Goal: Task Accomplishment & Management: Manage account settings

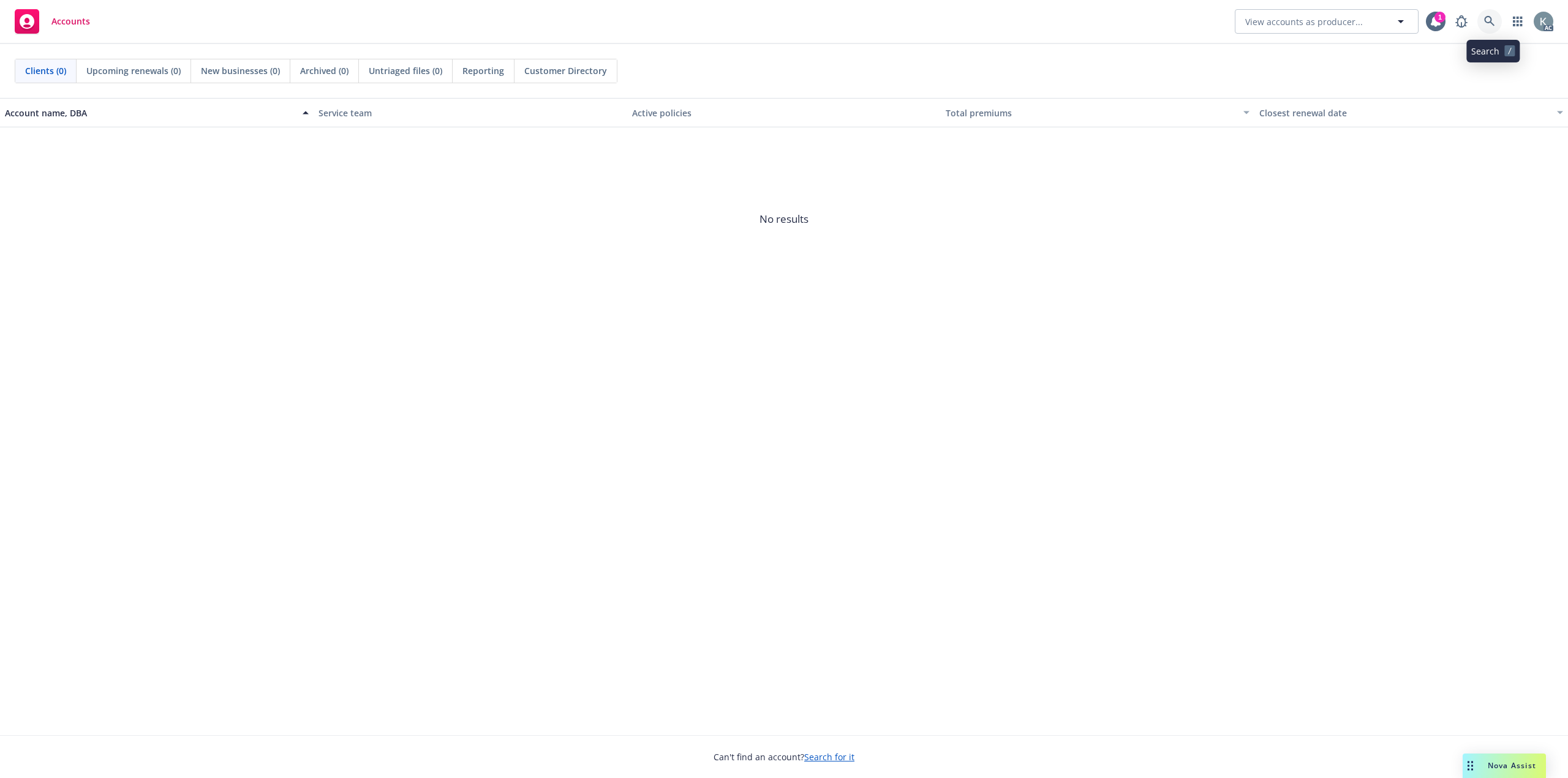
click at [1495, 22] on icon at bounding box center [1490, 22] width 11 height 11
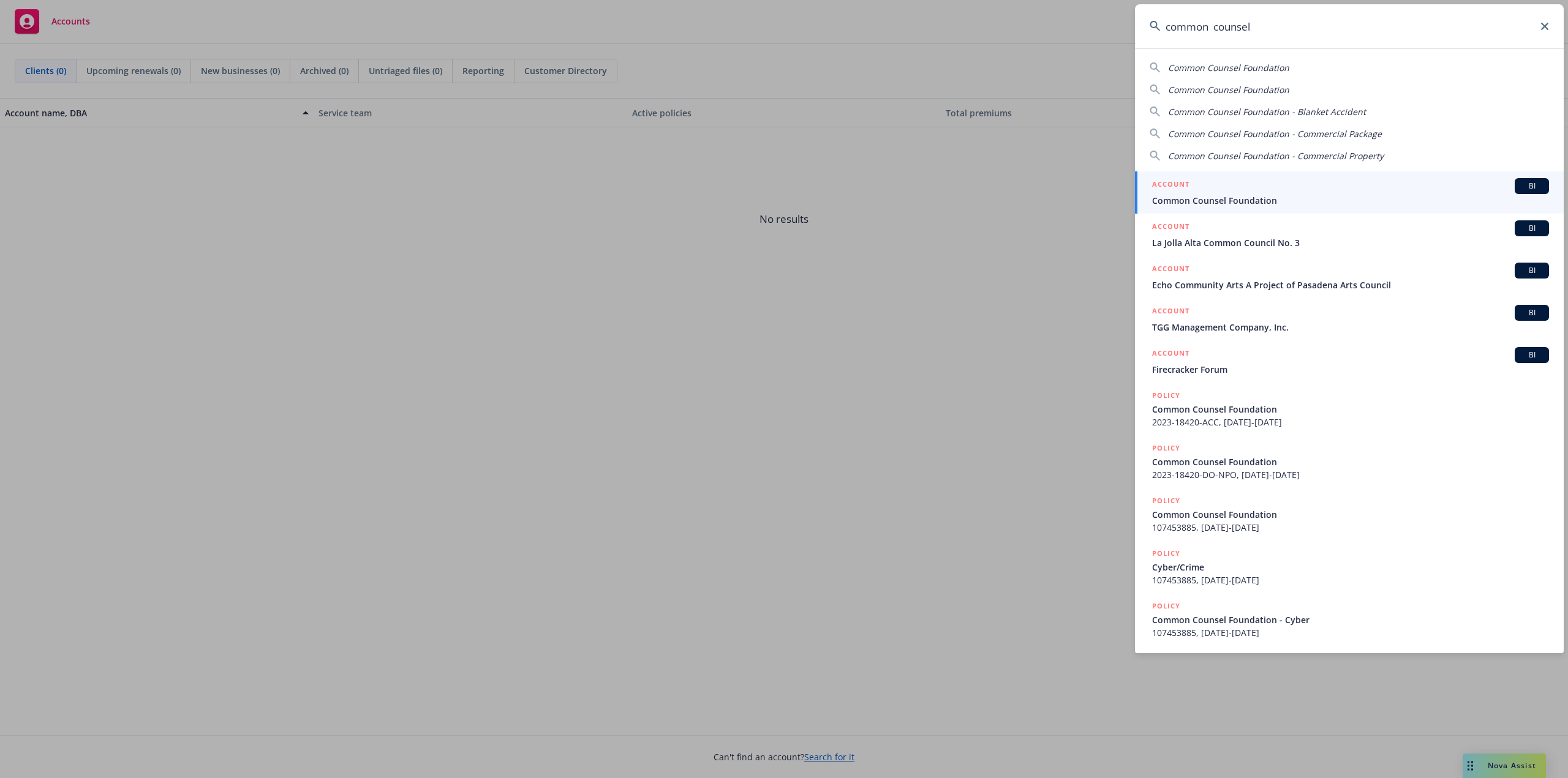
type input "common counsel"
click at [1414, 186] on div "ACCOUNT BI" at bounding box center [1351, 186] width 397 height 16
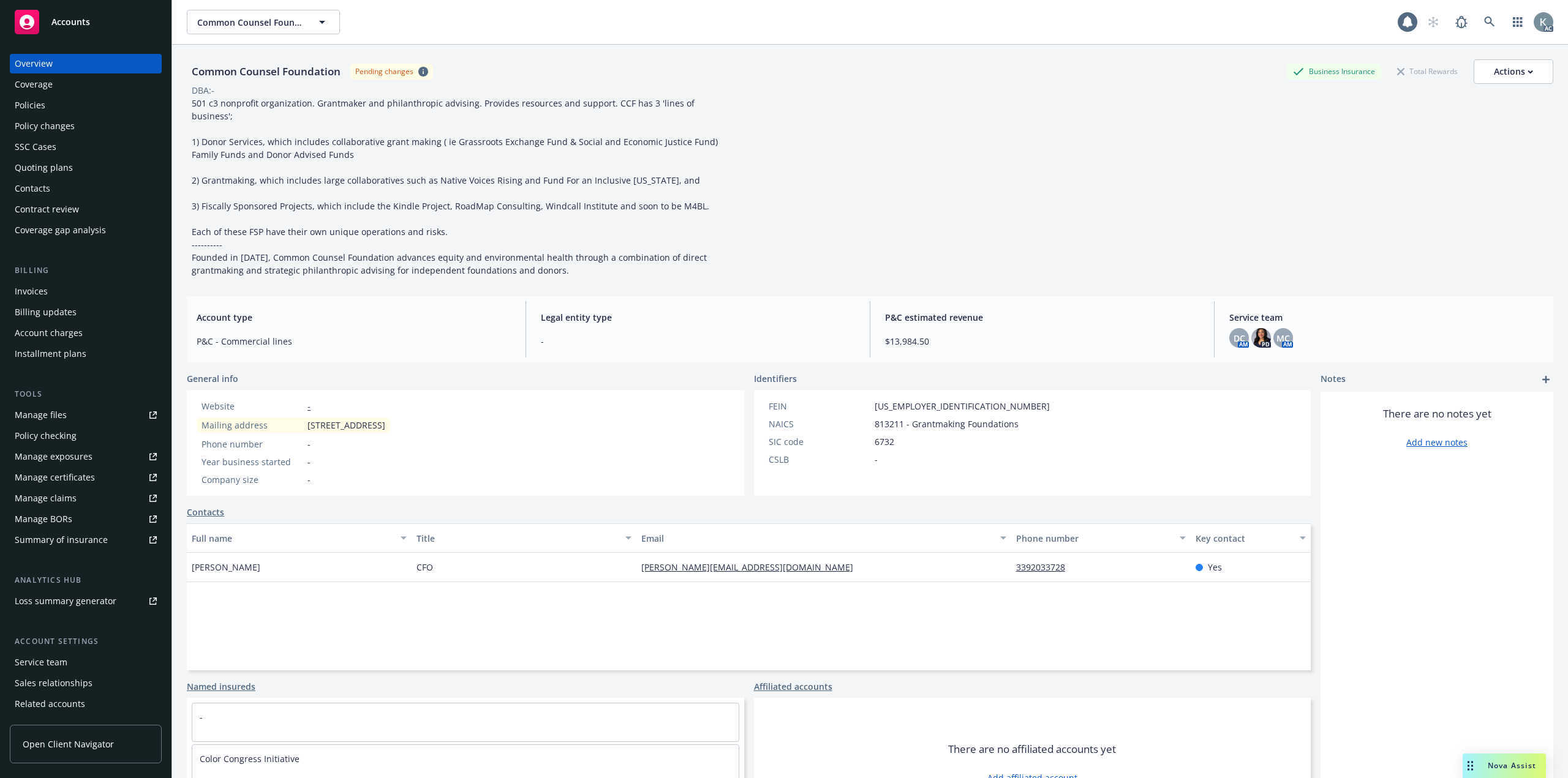
click at [116, 108] on div "Policies" at bounding box center [85, 105] width 142 height 20
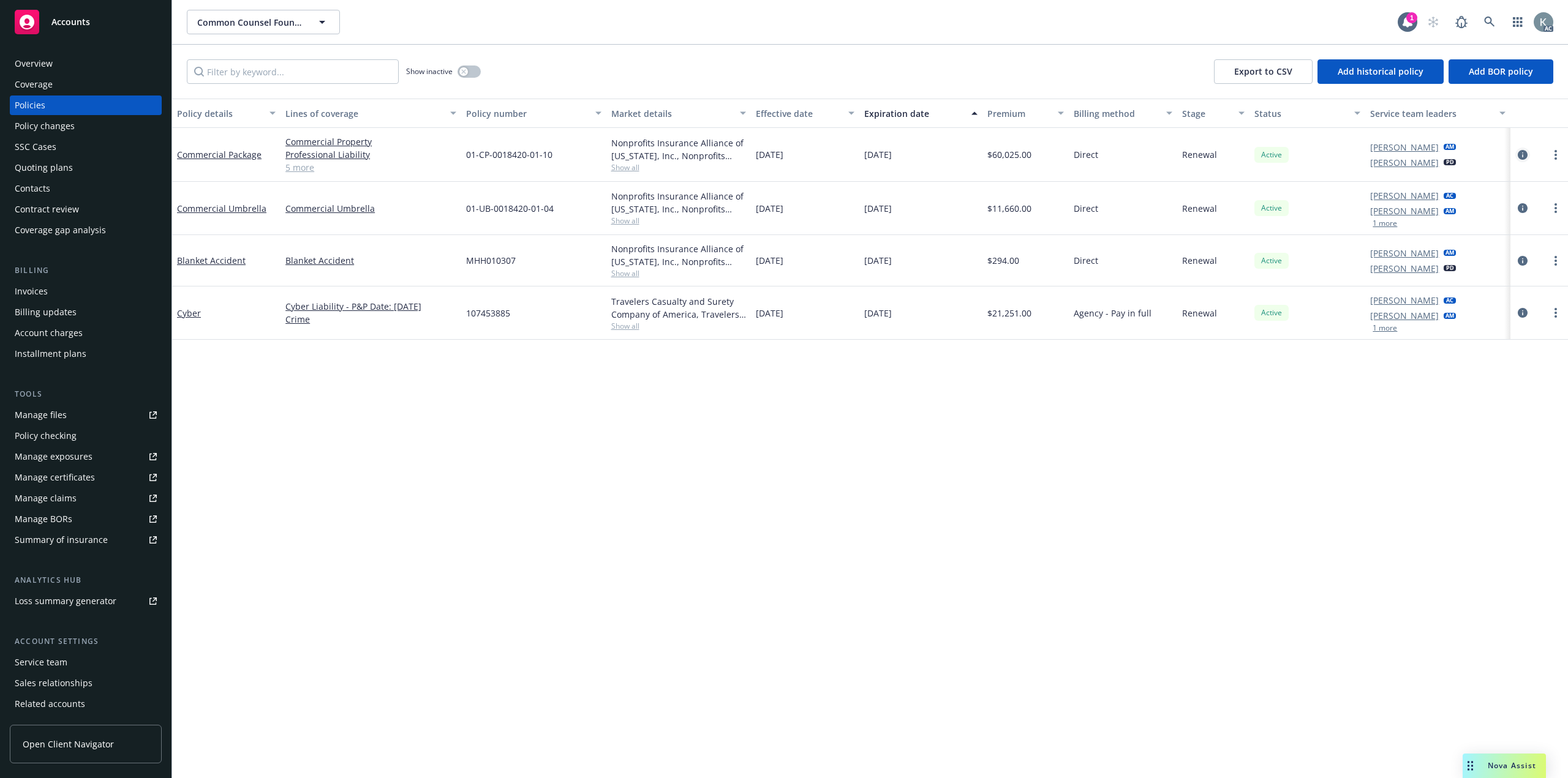
click at [1519, 150] on icon "circleInformation" at bounding box center [1523, 155] width 10 height 10
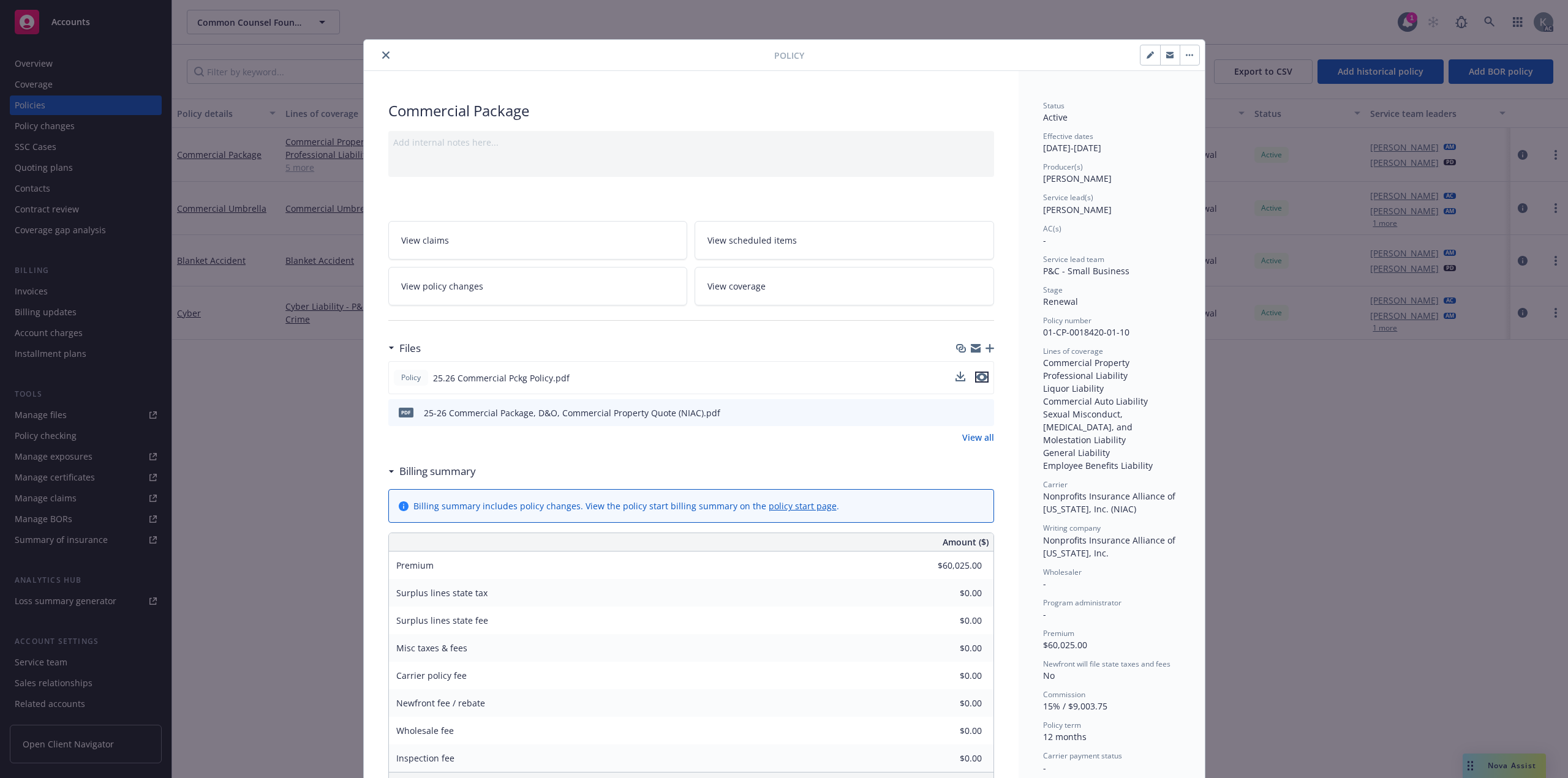
click at [981, 373] on icon "preview file" at bounding box center [982, 377] width 11 height 9
click at [382, 53] on icon "close" at bounding box center [386, 55] width 7 height 7
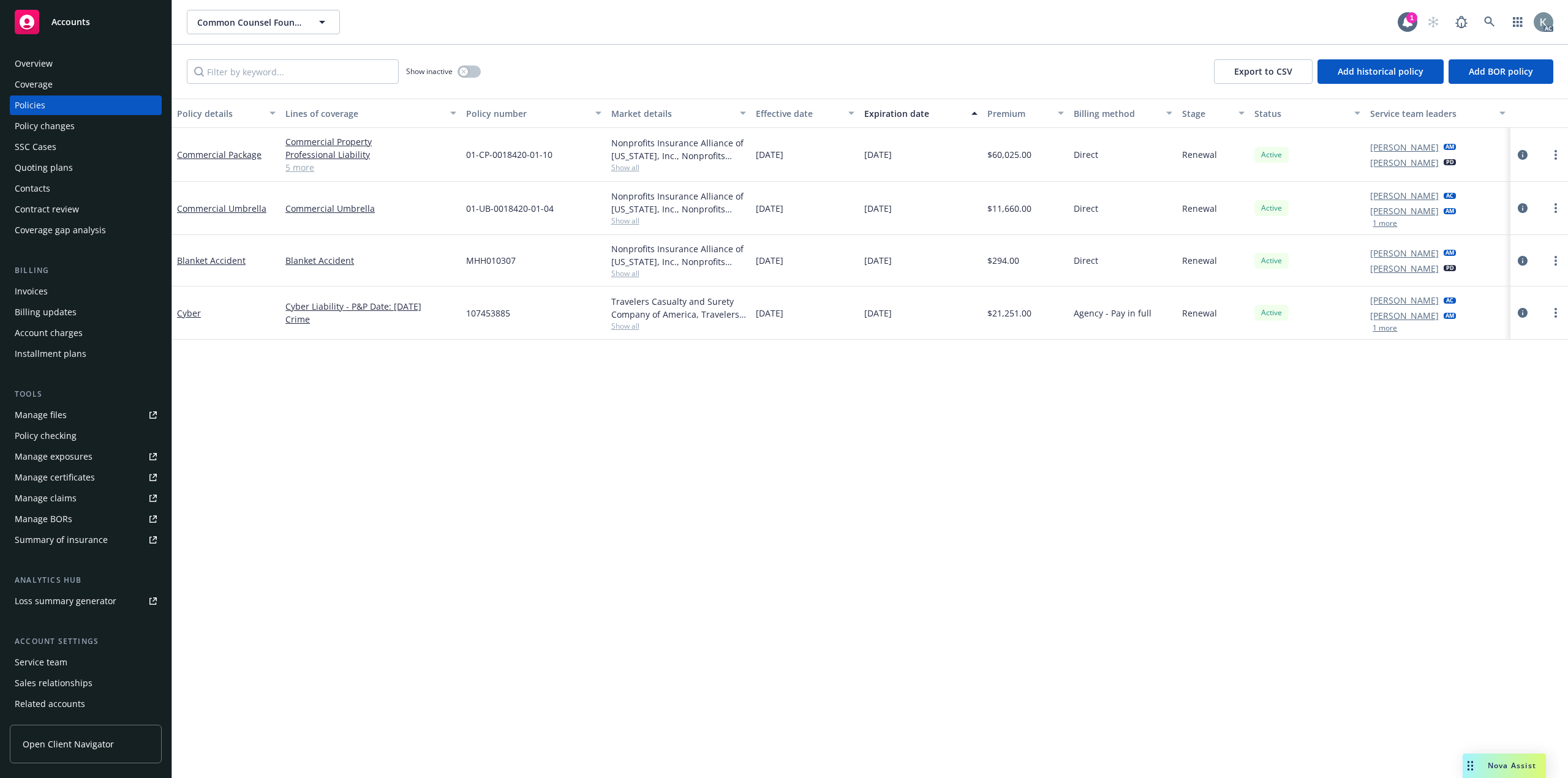
click at [314, 161] on link "5 more" at bounding box center [371, 167] width 171 height 13
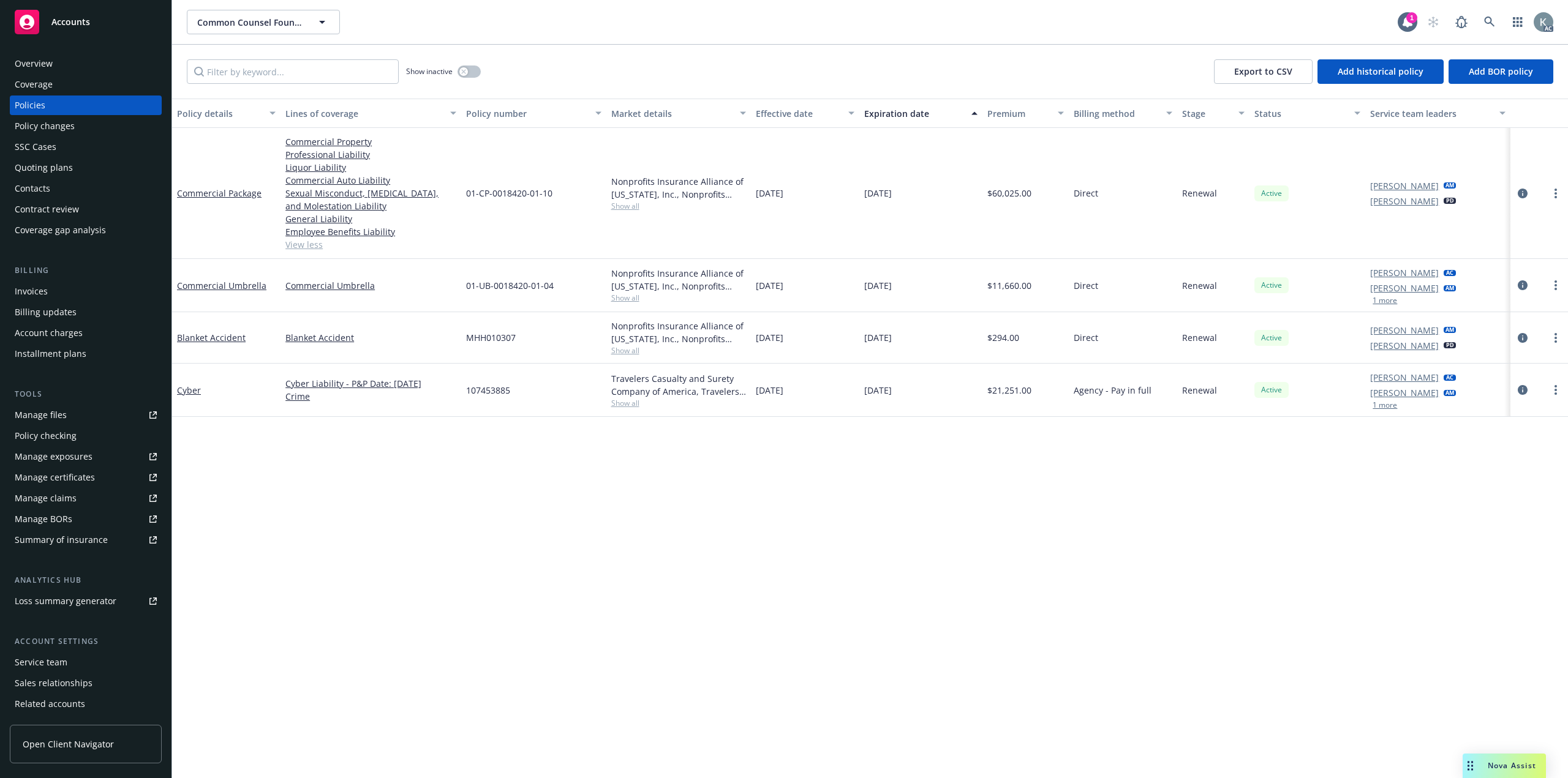
click at [126, 101] on div "Policies" at bounding box center [85, 105] width 142 height 20
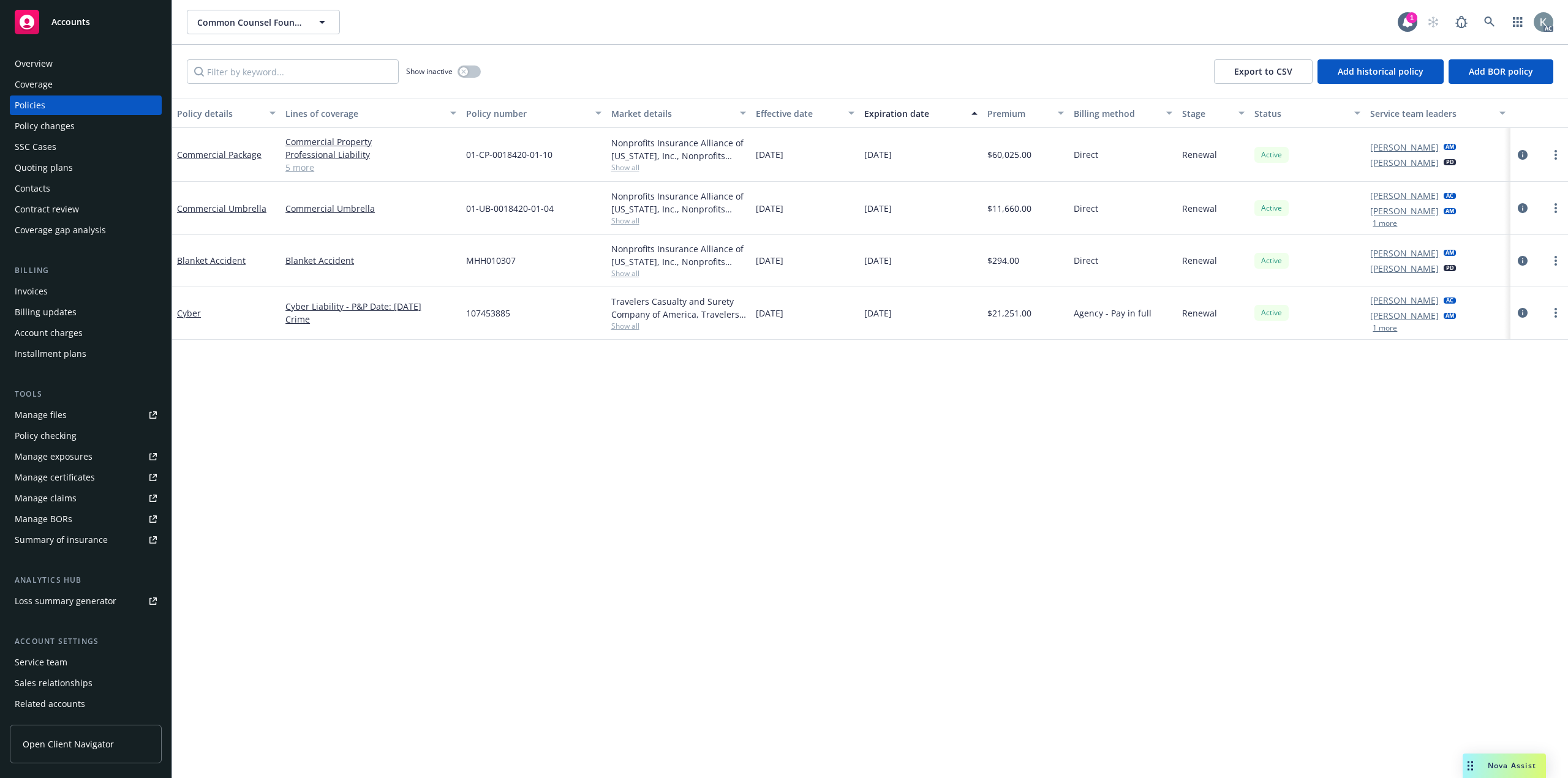
click at [311, 162] on link "5 more" at bounding box center [371, 167] width 171 height 13
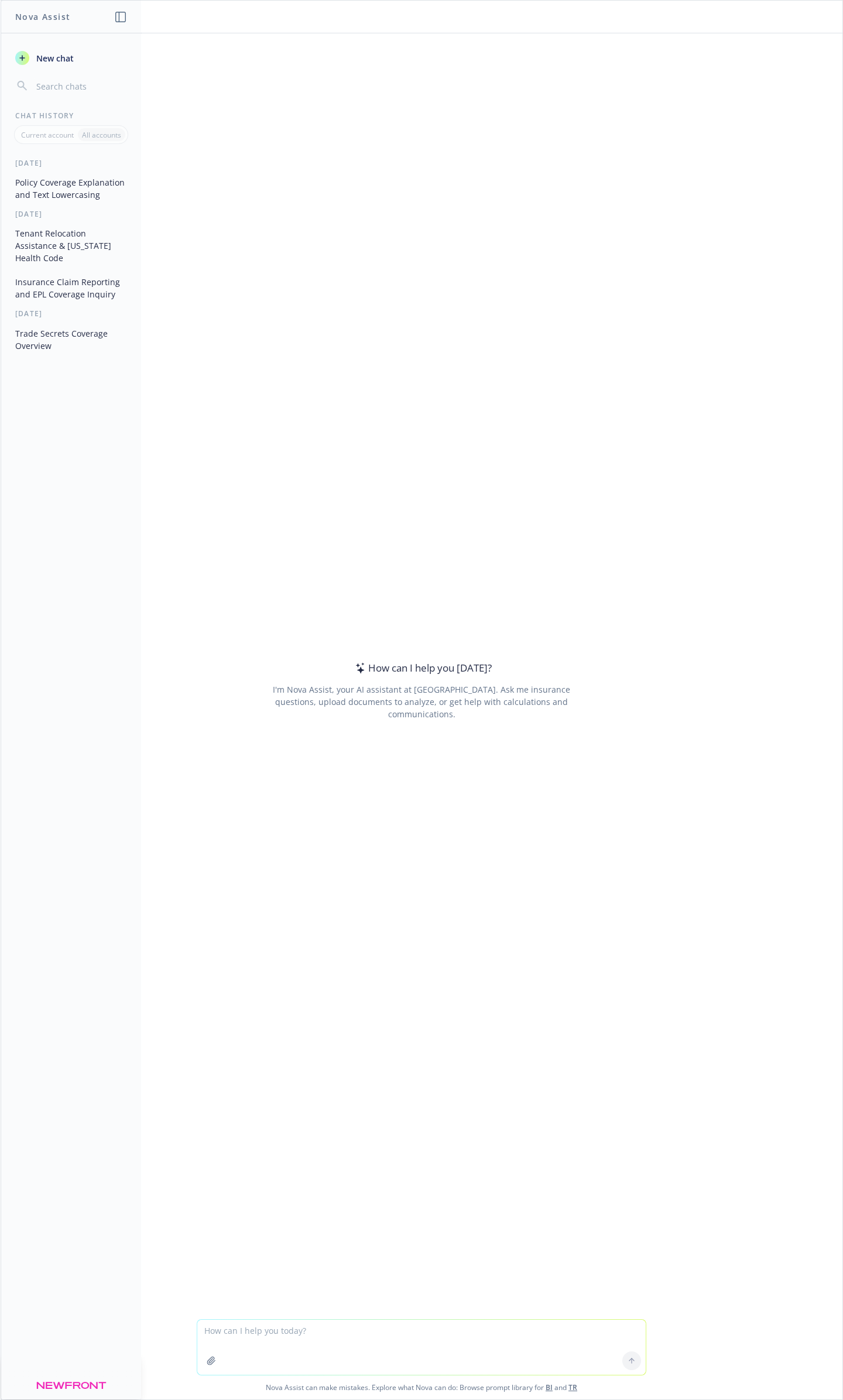
click at [386, 1349] on textarea at bounding box center [421, 1348] width 448 height 55
type textarea "clean up: Correct, you should forward any claims should be reported to the carr…"
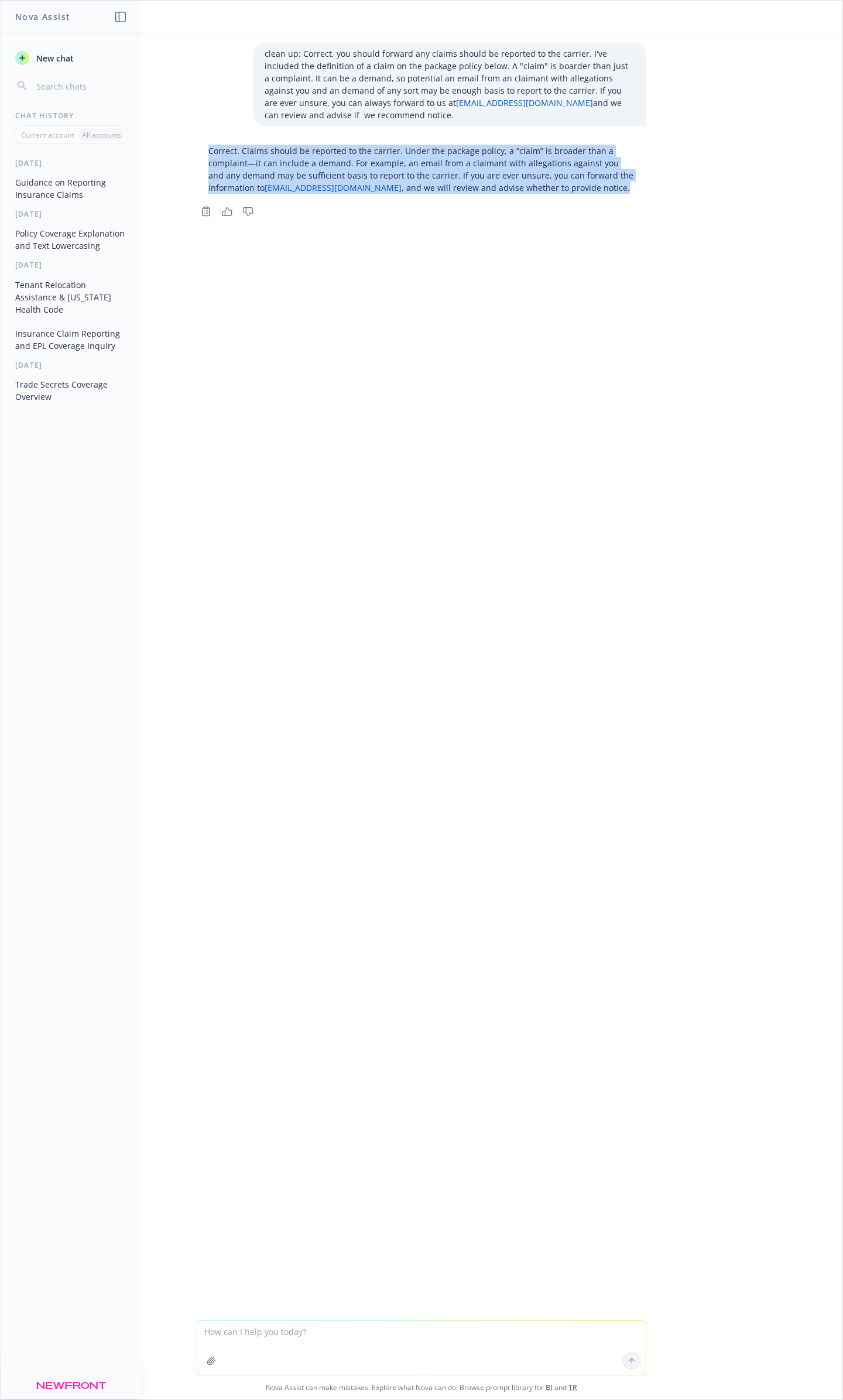
drag, startPoint x: 555, startPoint y: 185, endPoint x: 200, endPoint y: 146, distance: 357.1
click at [200, 146] on div "Correct. Claims should be reported to the carrier. Under the package policy, a …" at bounding box center [421, 169] width 449 height 59
copy p "Correct. Claims should be reported to the carrier. Under the package policy, a …"
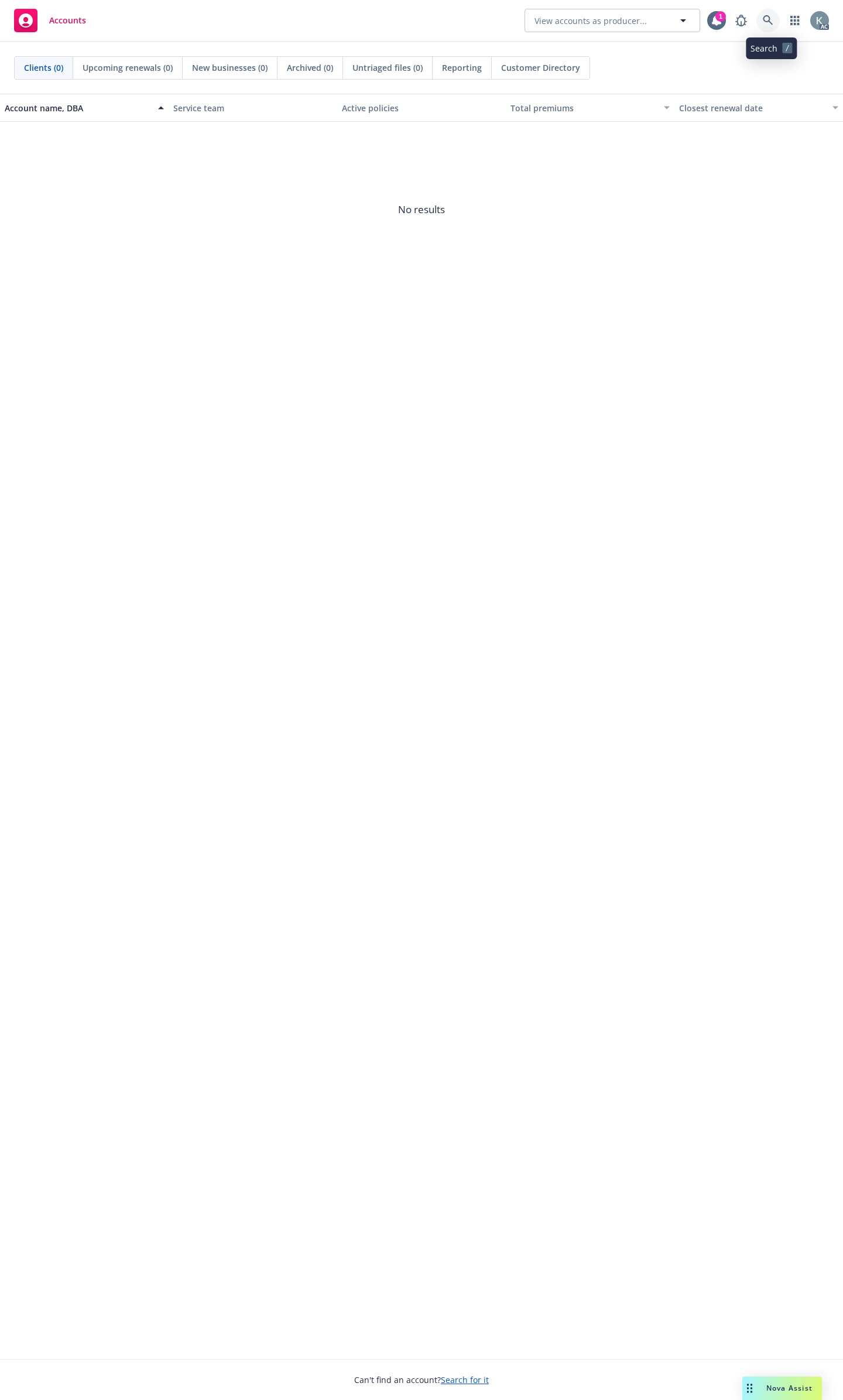
click at [773, 25] on icon at bounding box center [768, 21] width 11 height 11
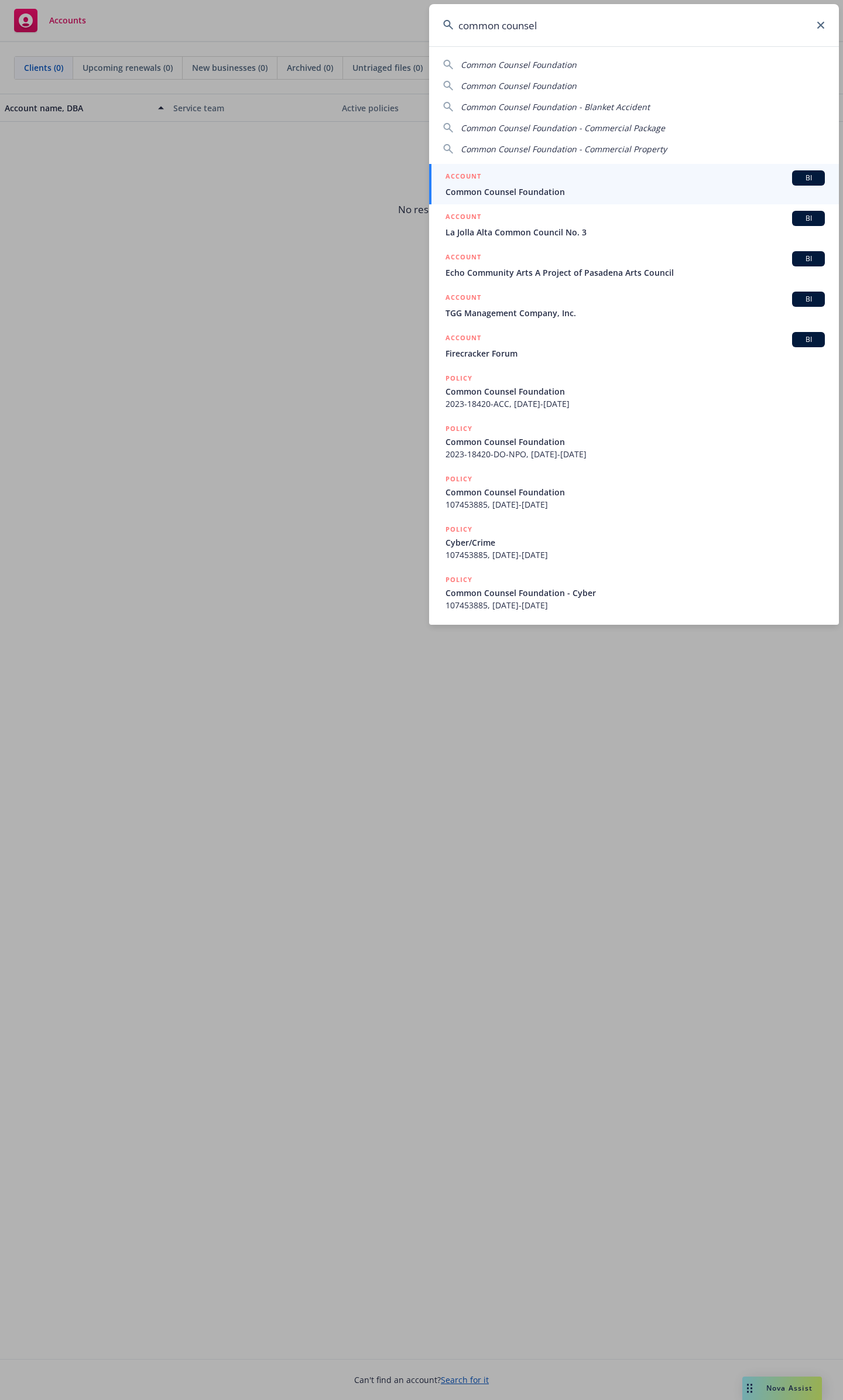
type input "common counsel"
click at [535, 183] on div "ACCOUNT BI" at bounding box center [635, 178] width 379 height 15
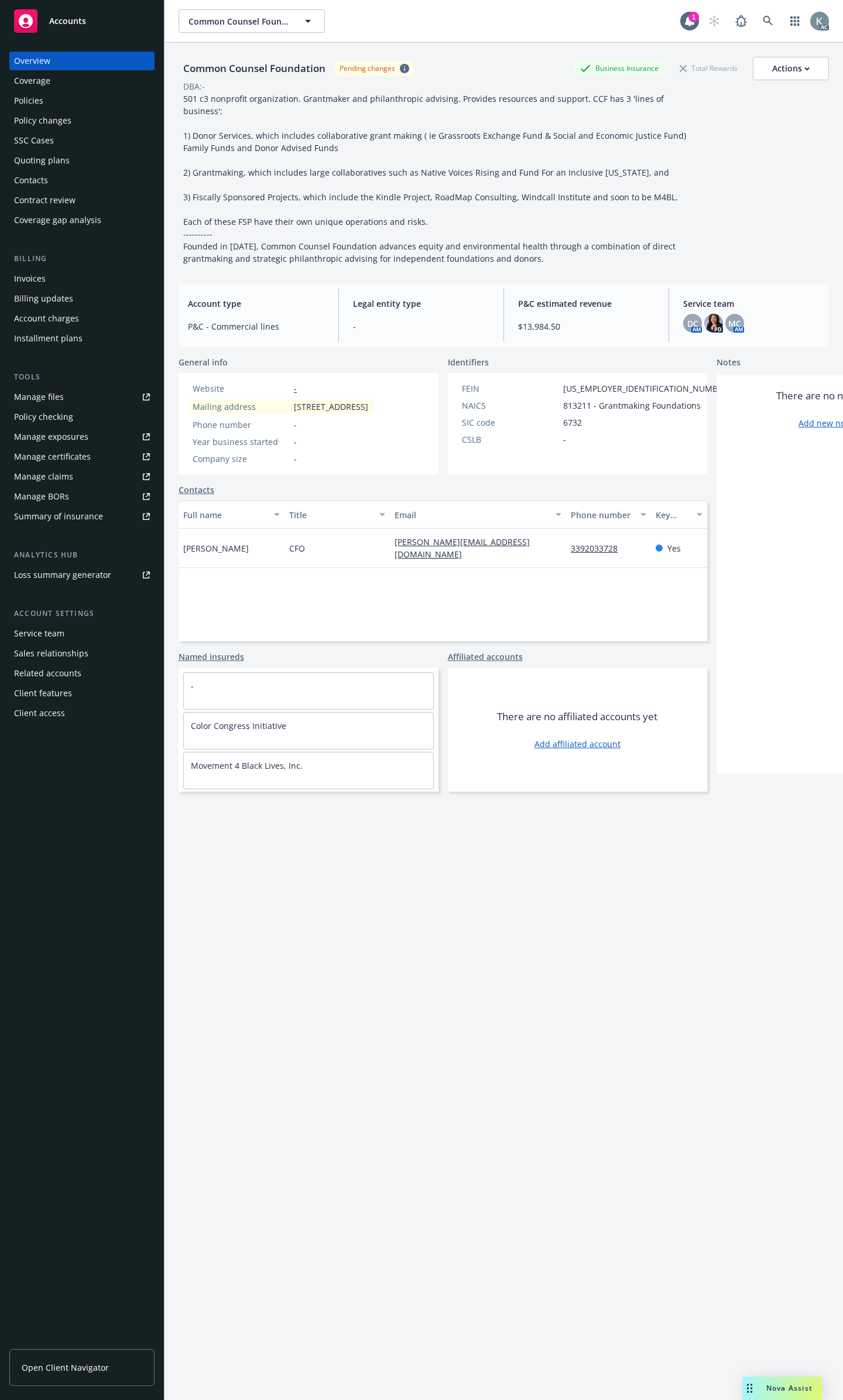
click at [110, 102] on div "Policies" at bounding box center [82, 101] width 136 height 19
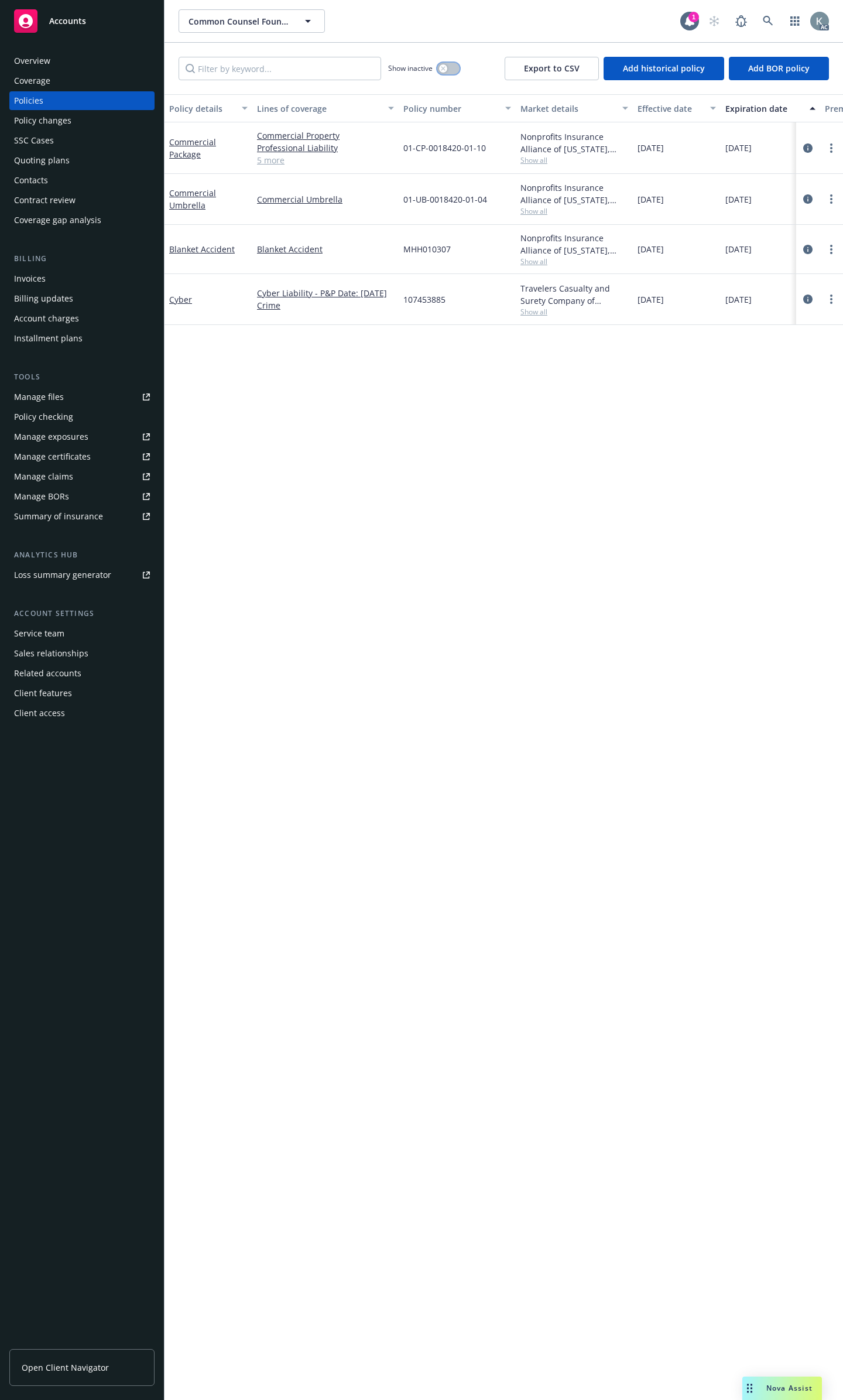
click at [449, 63] on button "button" at bounding box center [448, 69] width 22 height 12
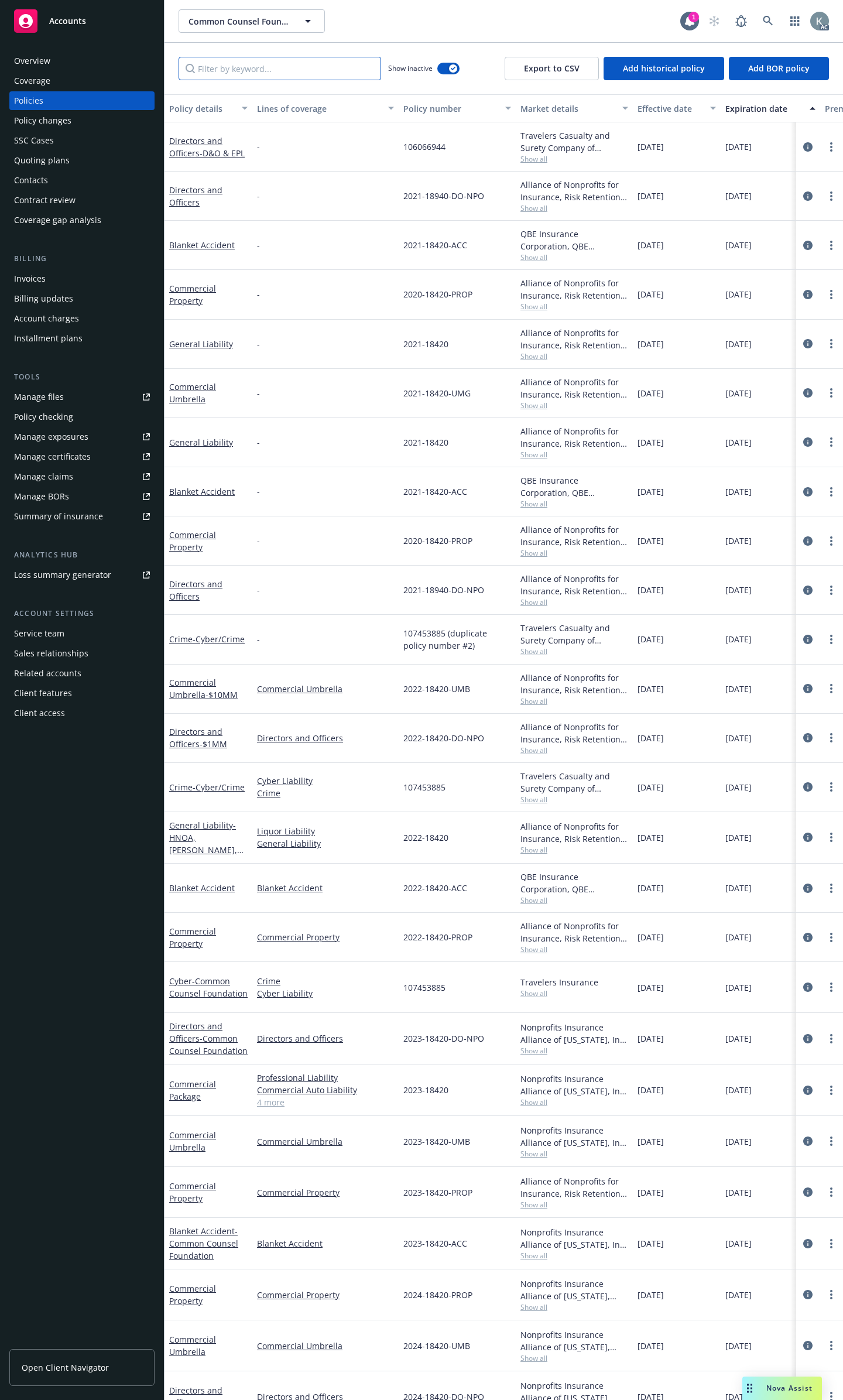
click at [351, 65] on input "Filter by keyword..." at bounding box center [280, 69] width 203 height 24
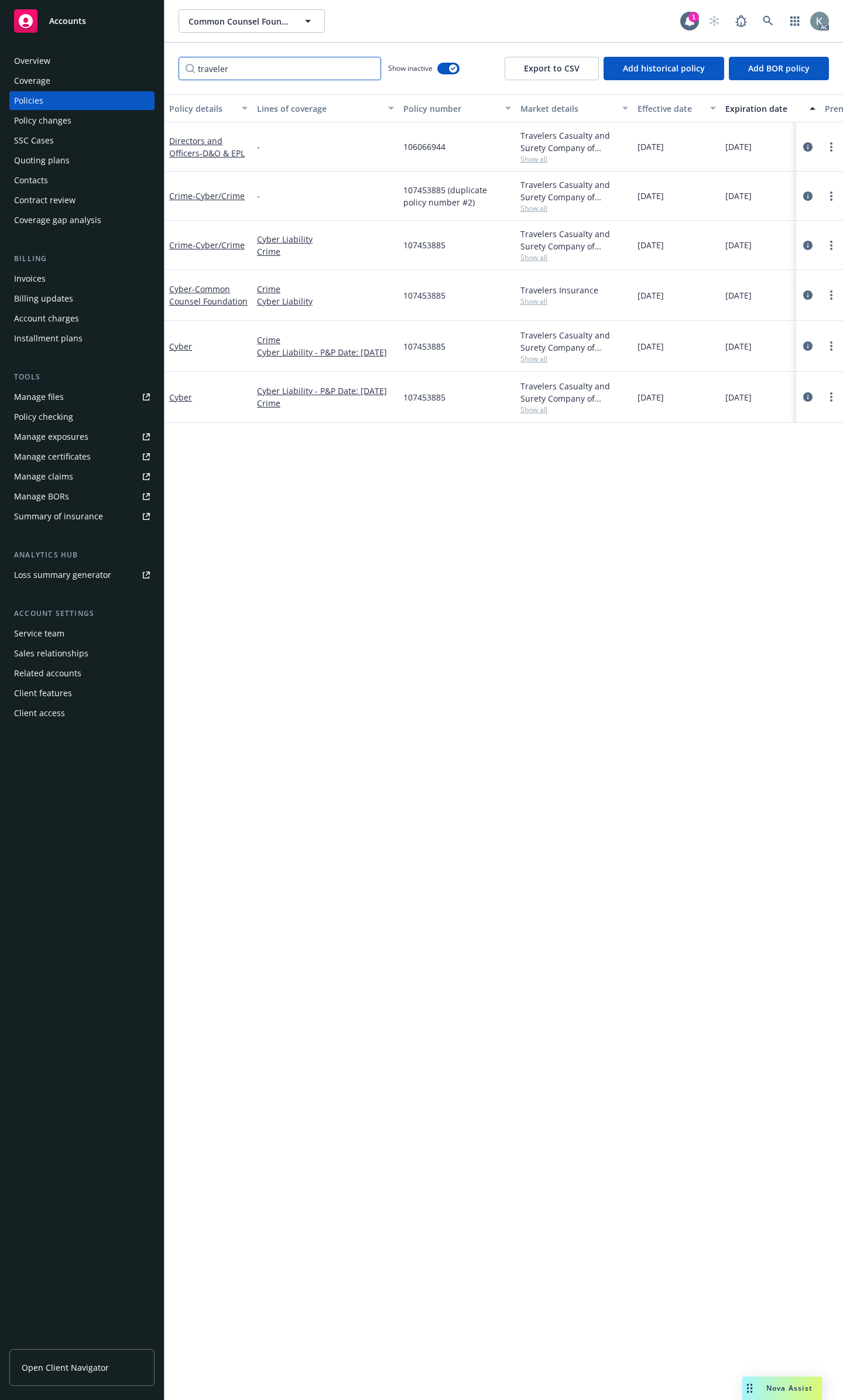
type input "traveler"
drag, startPoint x: 448, startPoint y: 138, endPoint x: 338, endPoint y: 142, distance: 110.1
click at [338, 142] on div "Directors and Officers - D&O & EPL - 106066944 Travelers Casualty and Surety Co…" at bounding box center [729, 147] width 1130 height 49
copy div "106066944"
click at [364, 63] on input "traveler" at bounding box center [280, 69] width 203 height 24
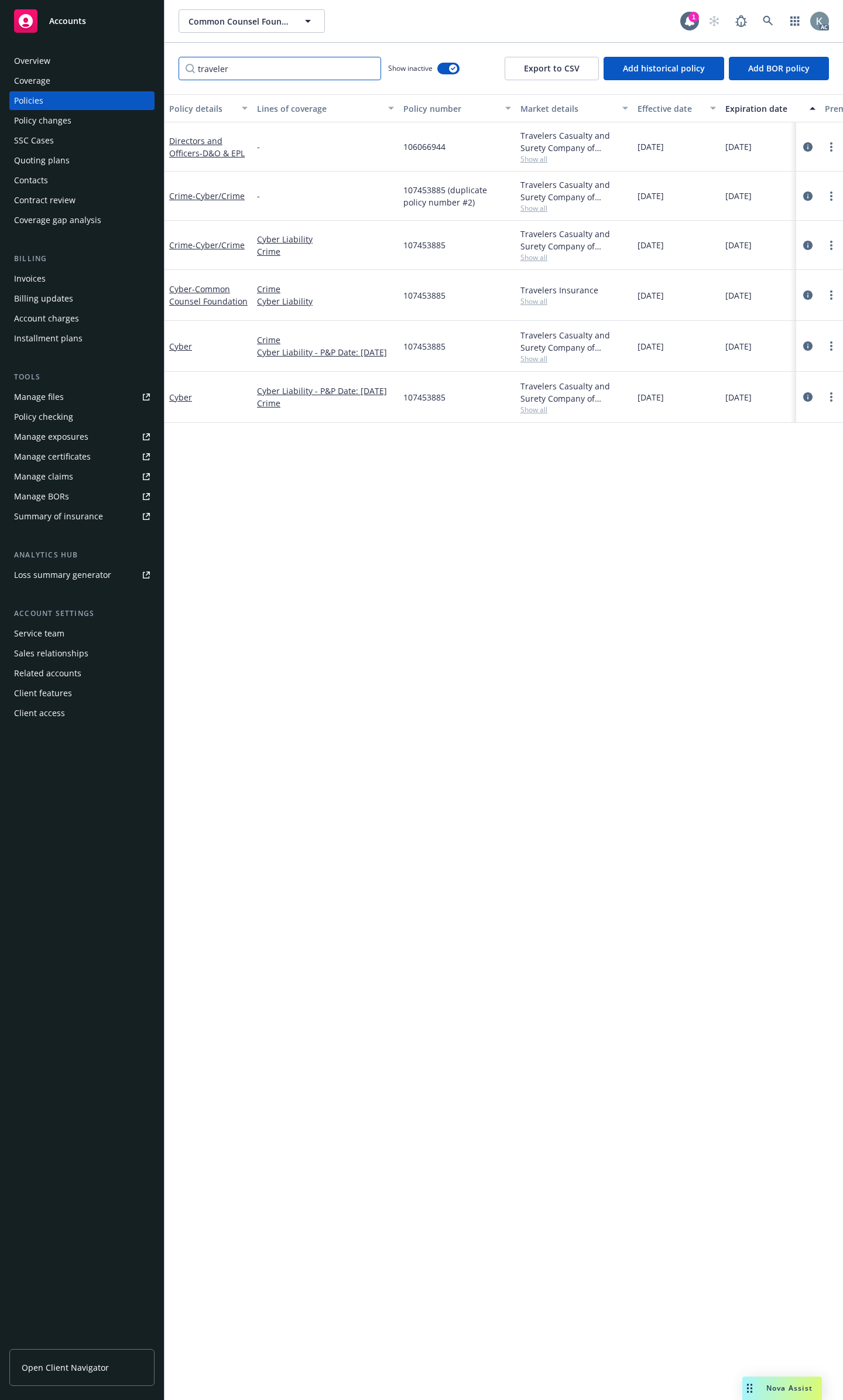
click at [367, 65] on input "traveler" at bounding box center [280, 69] width 203 height 24
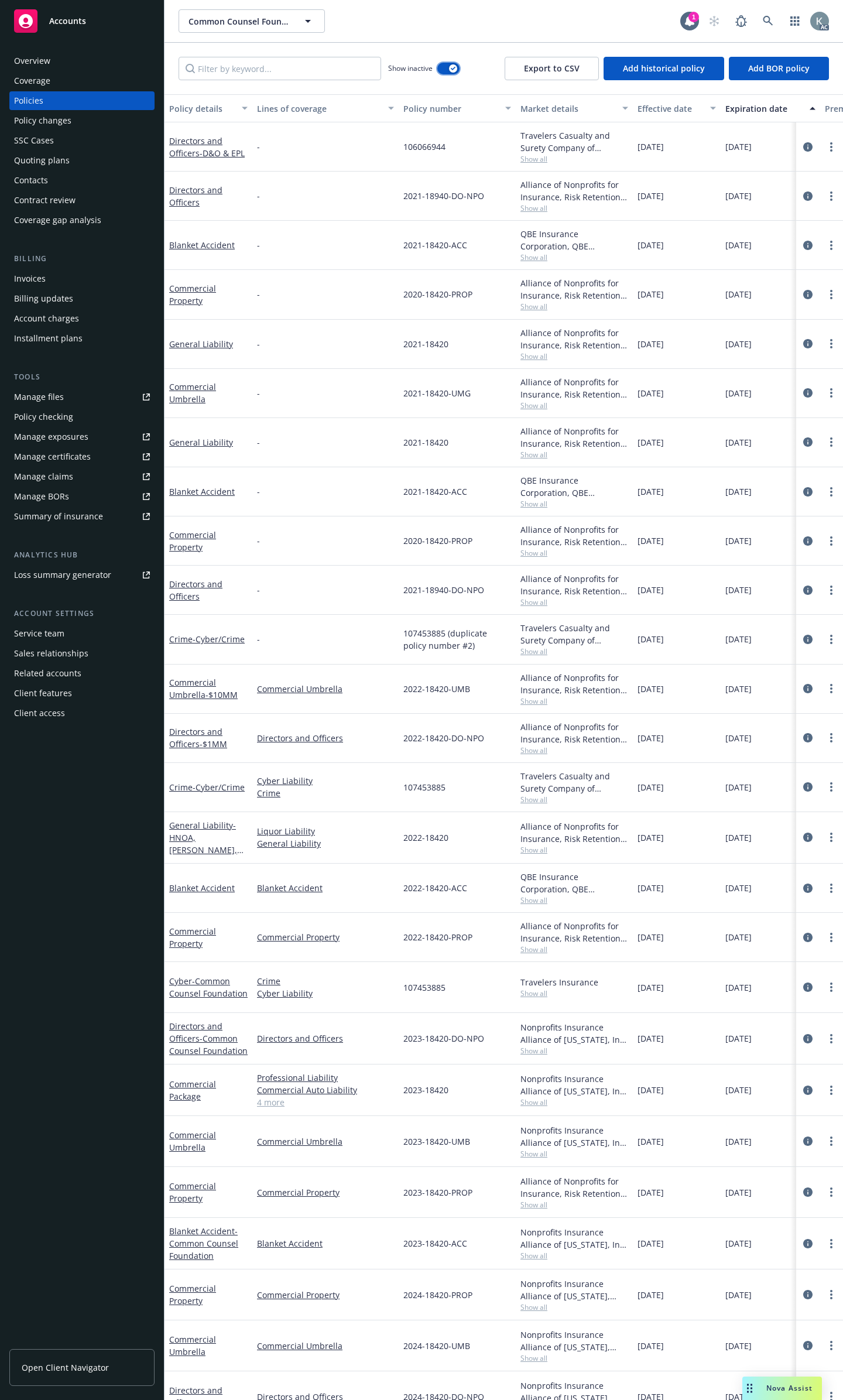
click at [445, 63] on button "button" at bounding box center [448, 69] width 22 height 12
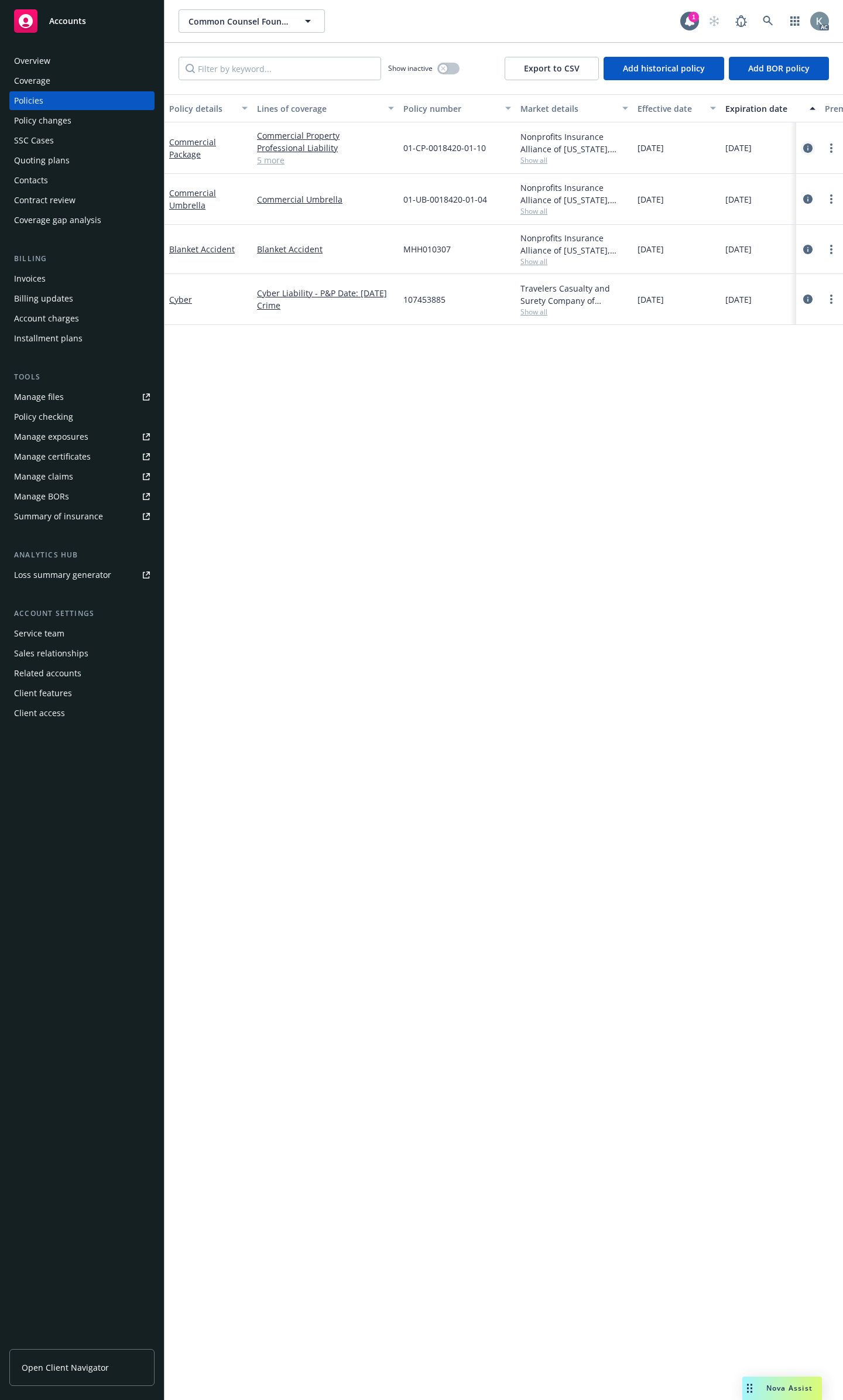
click at [809, 146] on link "circleInformation" at bounding box center [808, 148] width 14 height 14
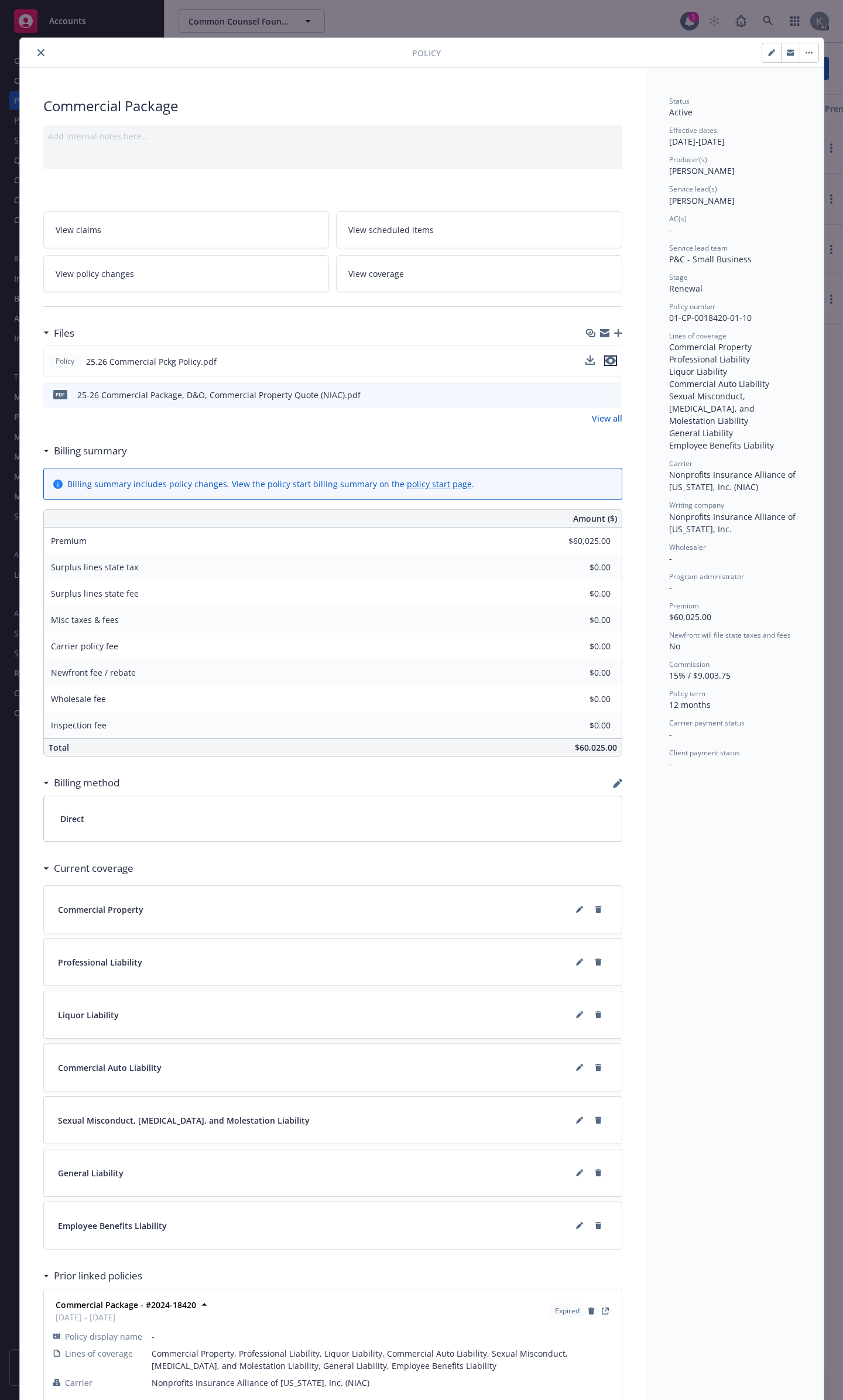
click at [605, 357] on icon "preview file" at bounding box center [610, 361] width 11 height 8
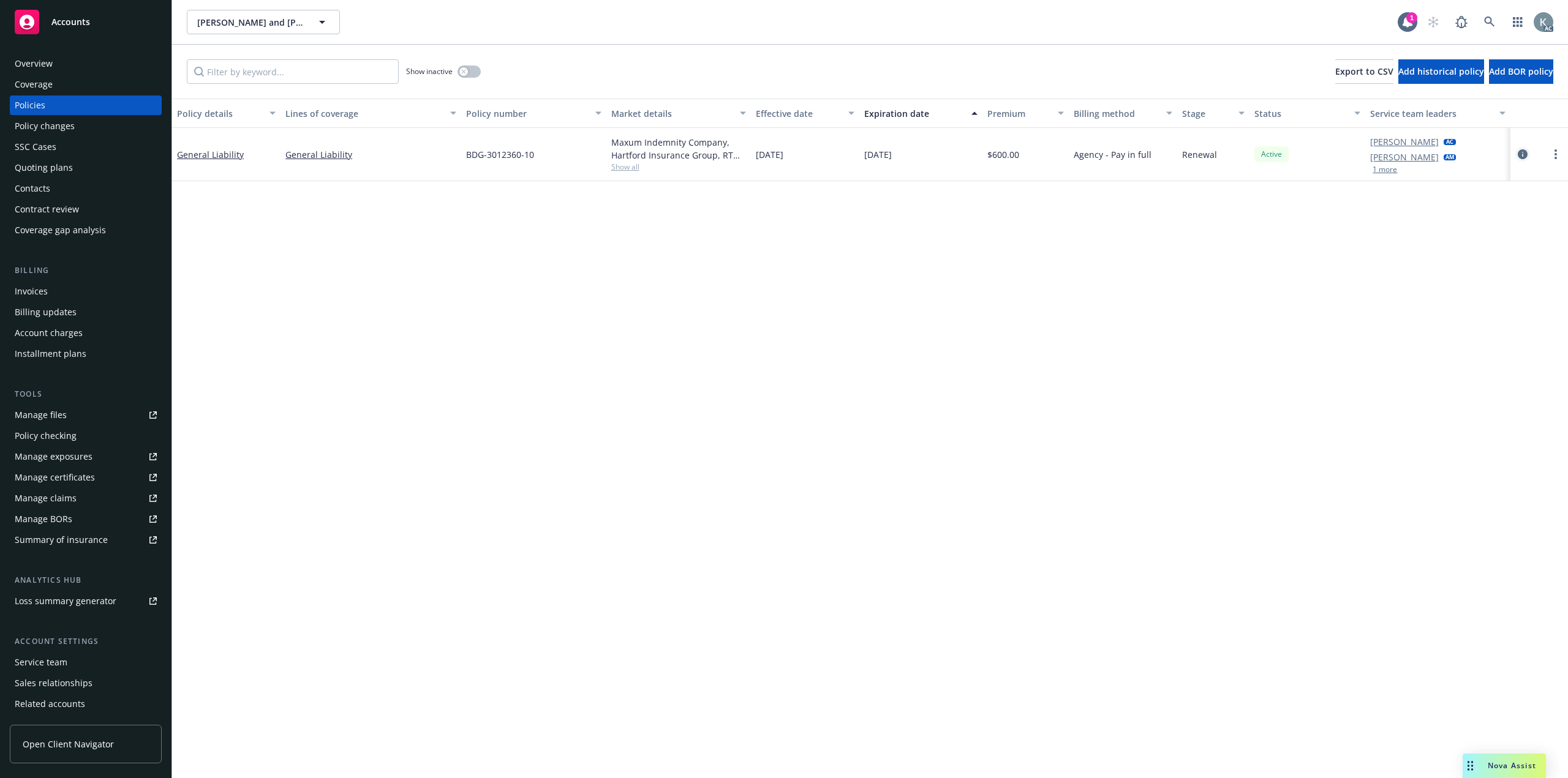
click at [1527, 148] on link "circleInformation" at bounding box center [1523, 154] width 15 height 15
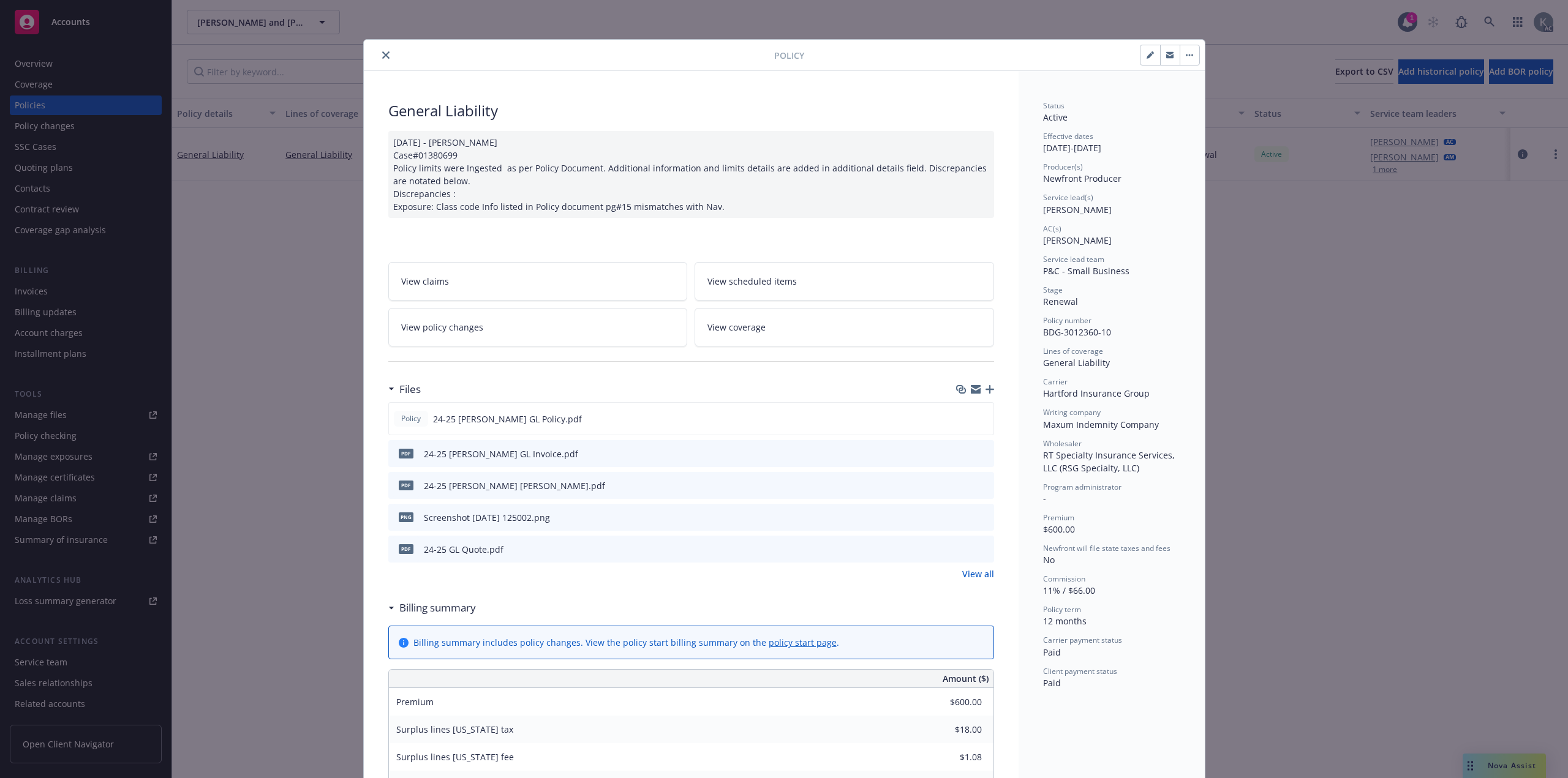
click at [986, 187] on div "[DATE] - [PERSON_NAME] Case#01380699 Policy limits were Ingested as per Policy …" at bounding box center [691, 174] width 606 height 87
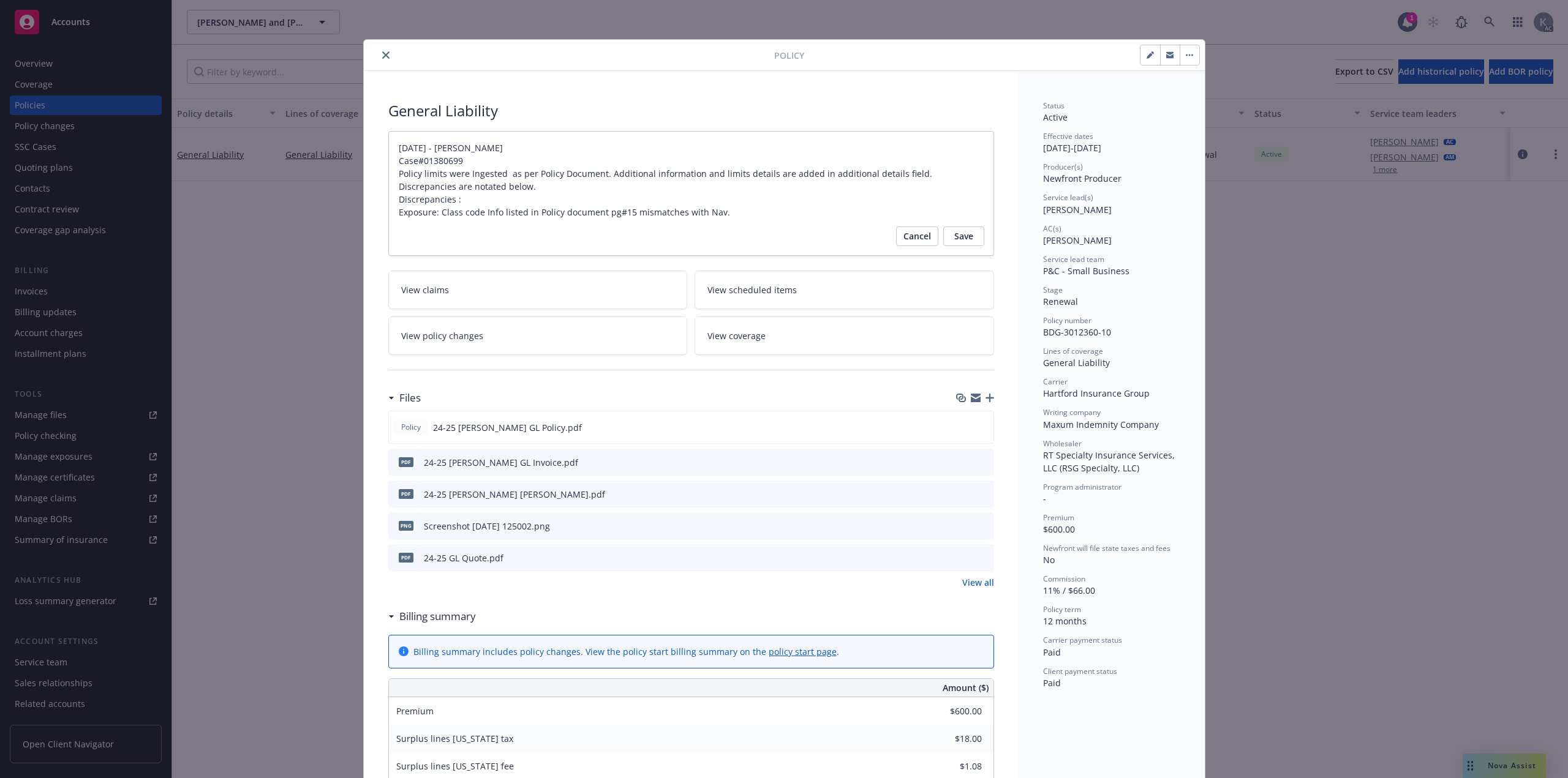
click at [1143, 55] on button "button" at bounding box center [1150, 55] width 20 height 20
select select "RENEWAL"
select select "12"
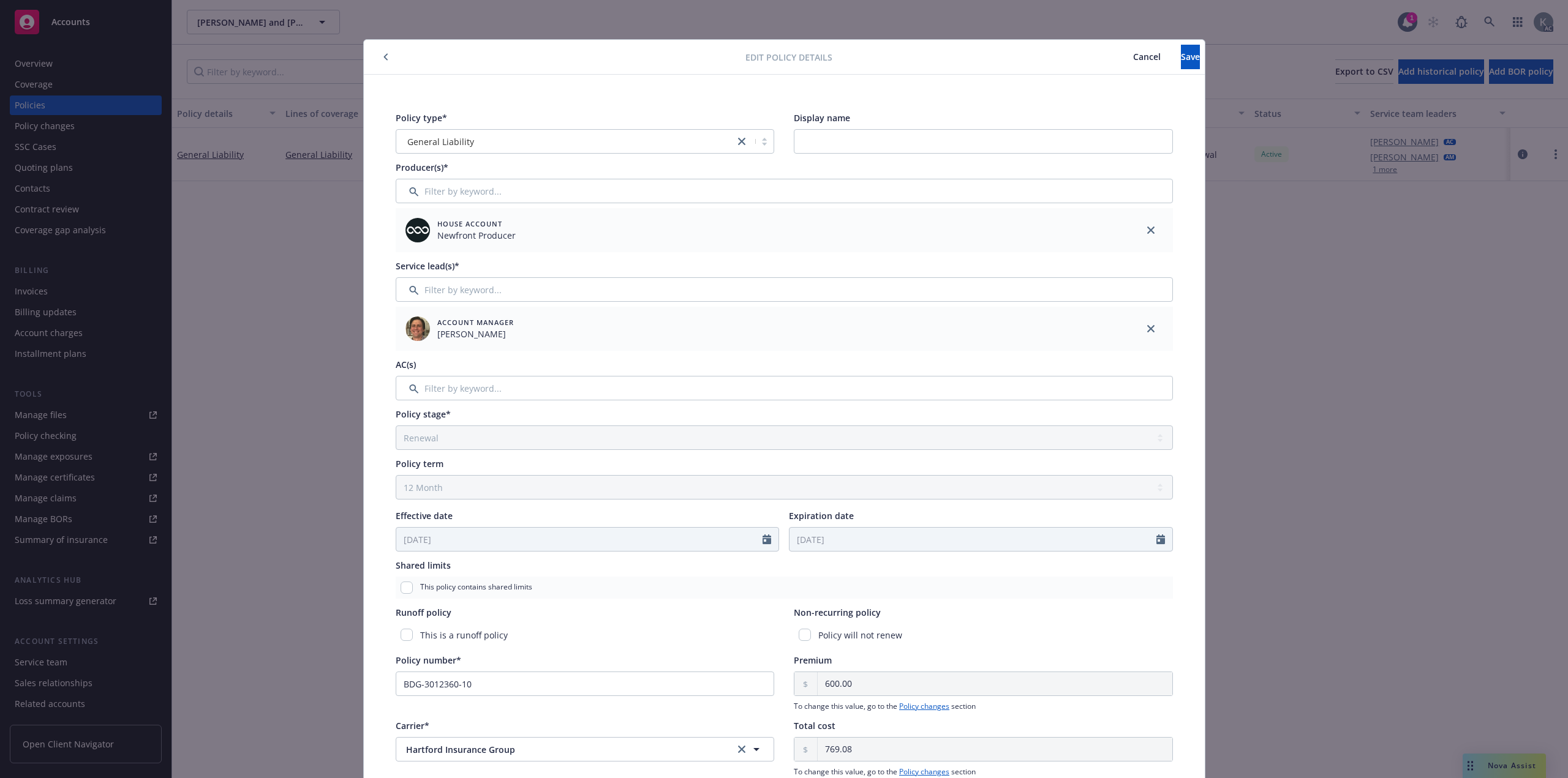
click at [1133, 60] on span "Cancel" at bounding box center [1147, 57] width 28 height 12
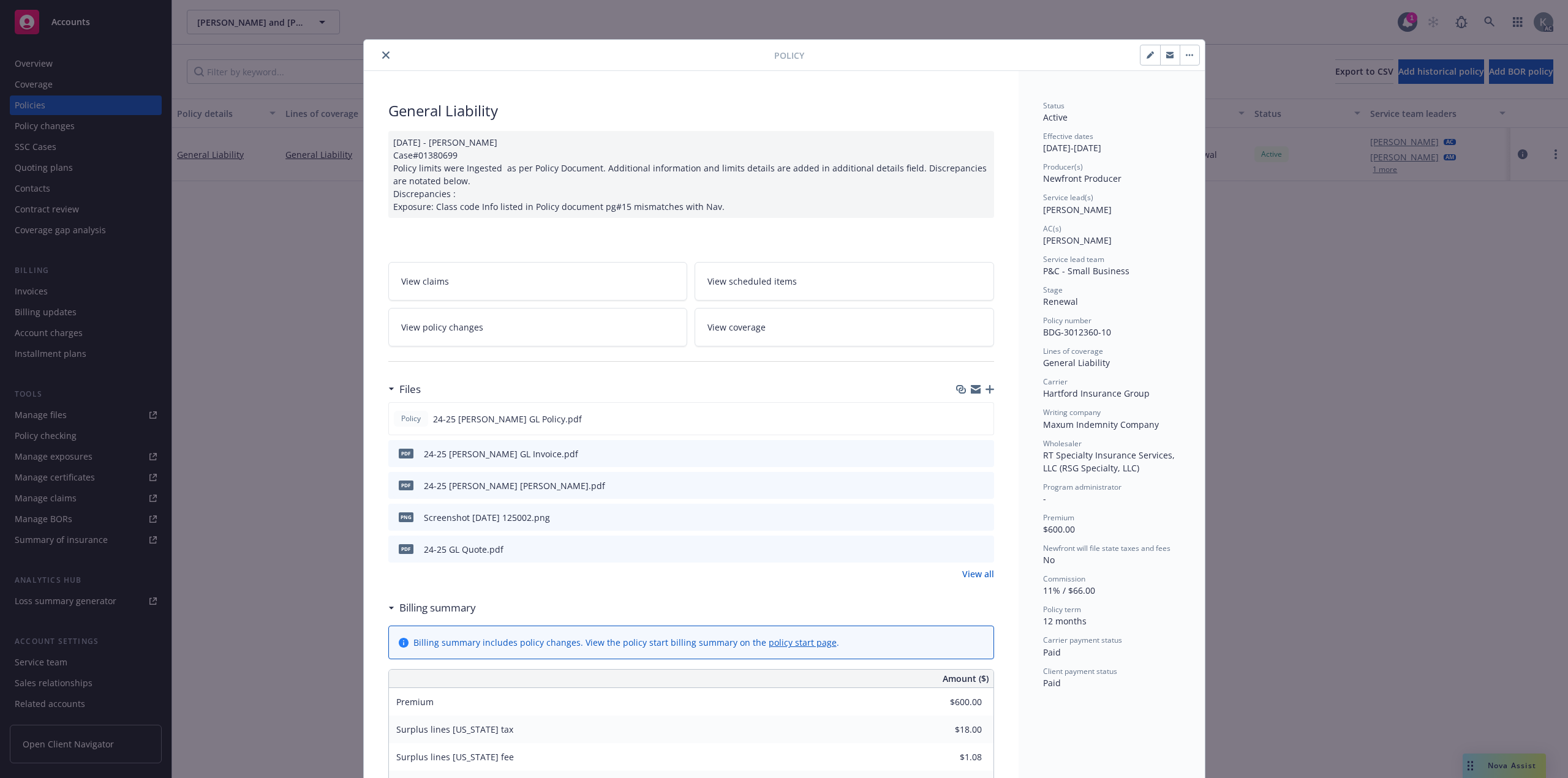
click at [710, 194] on div "[DATE] - [PERSON_NAME] Case#01380699 Policy limits were Ingested as per Policy …" at bounding box center [691, 174] width 606 height 87
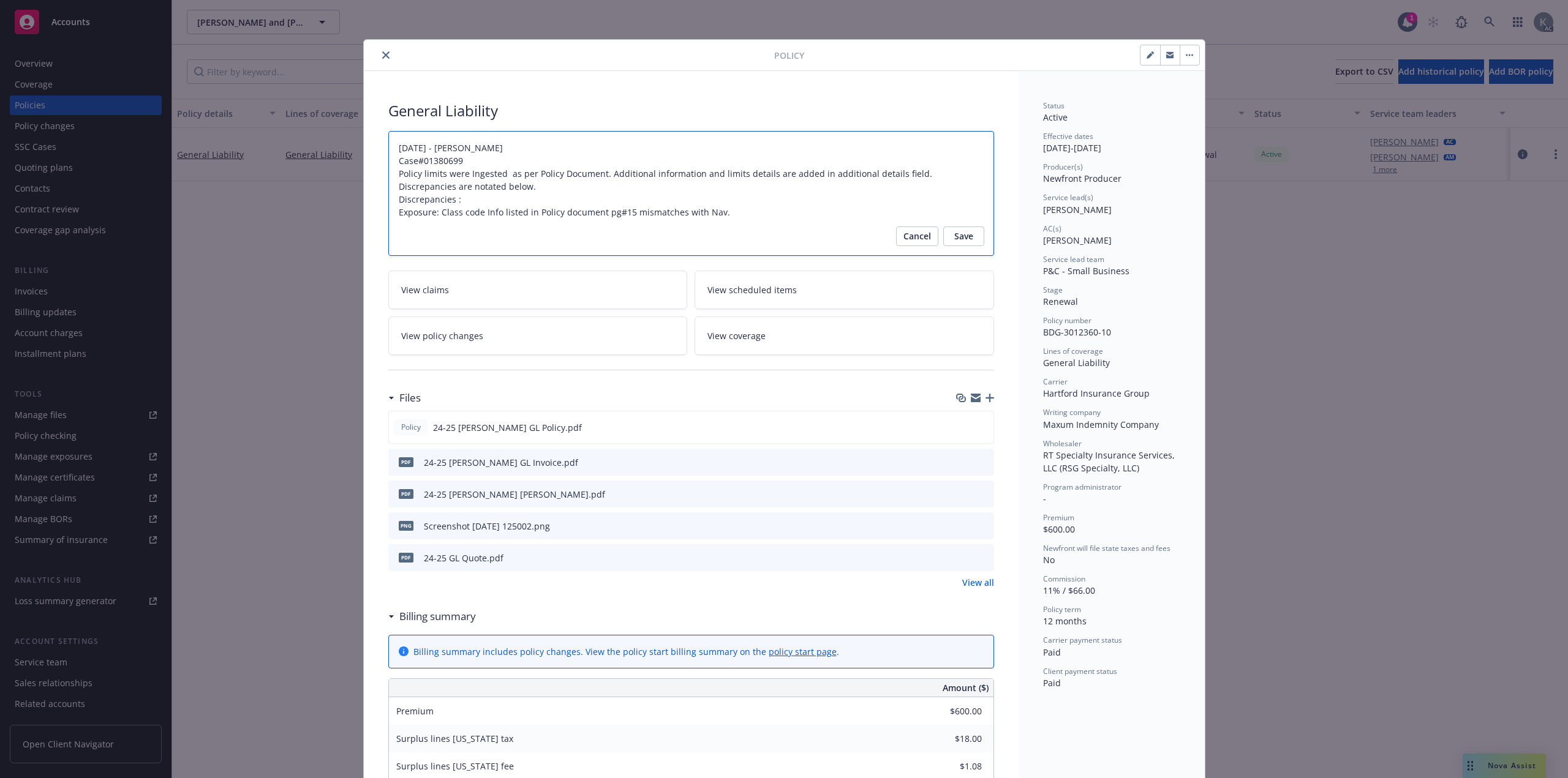
click at [764, 208] on textarea "[DATE] - [PERSON_NAME] Case#01380699 Policy limits were Ingested as per Policy …" at bounding box center [691, 193] width 606 height 125
type textarea "x"
type textarea "[DATE] - [PERSON_NAME] Case#01380699 Policy limits were Ingested as per Policy …"
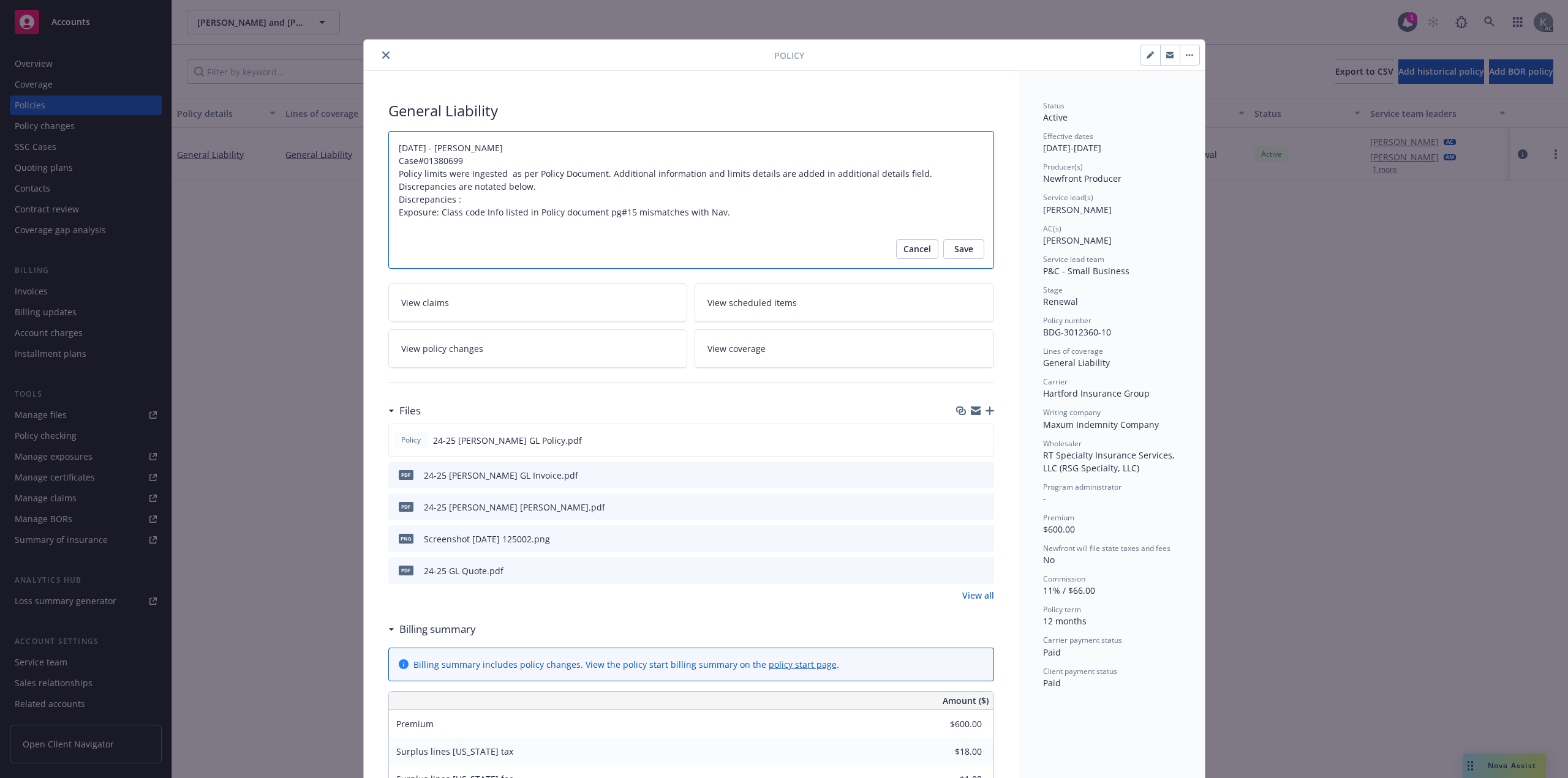
type textarea "x"
type textarea "[DATE] - [PERSON_NAME] Case#01380699 Policy limits were Ingested as per Policy …"
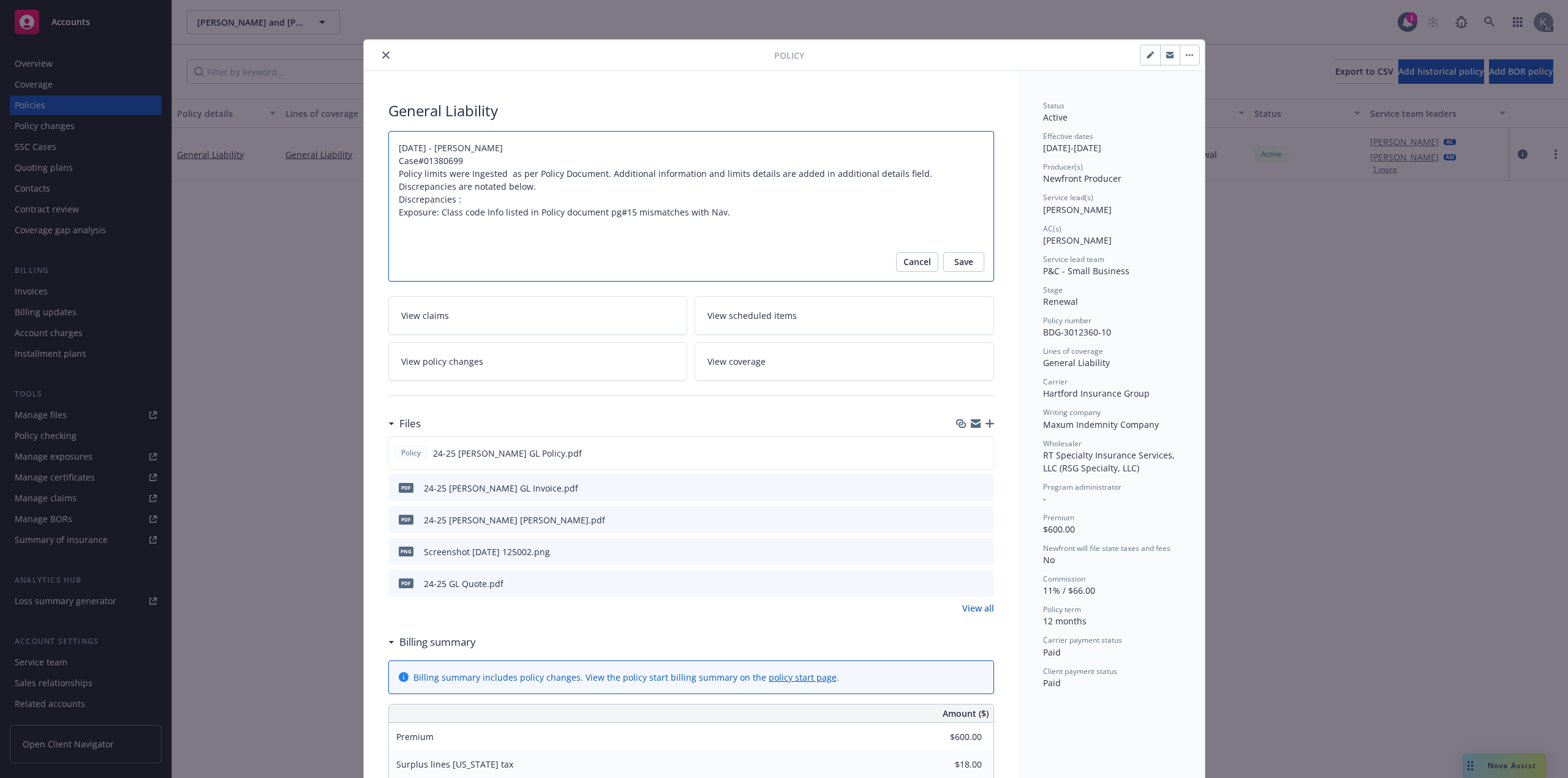
type textarea "x"
type textarea "12/16/2024 - Venkata Reddy Case#01380699 Policy limits were Ingested as per Pol…"
type textarea "x"
type textarea "12/16/2024 - Venkata Reddy Case#01380699 Policy limits were Ingested as per Pol…"
type textarea "x"
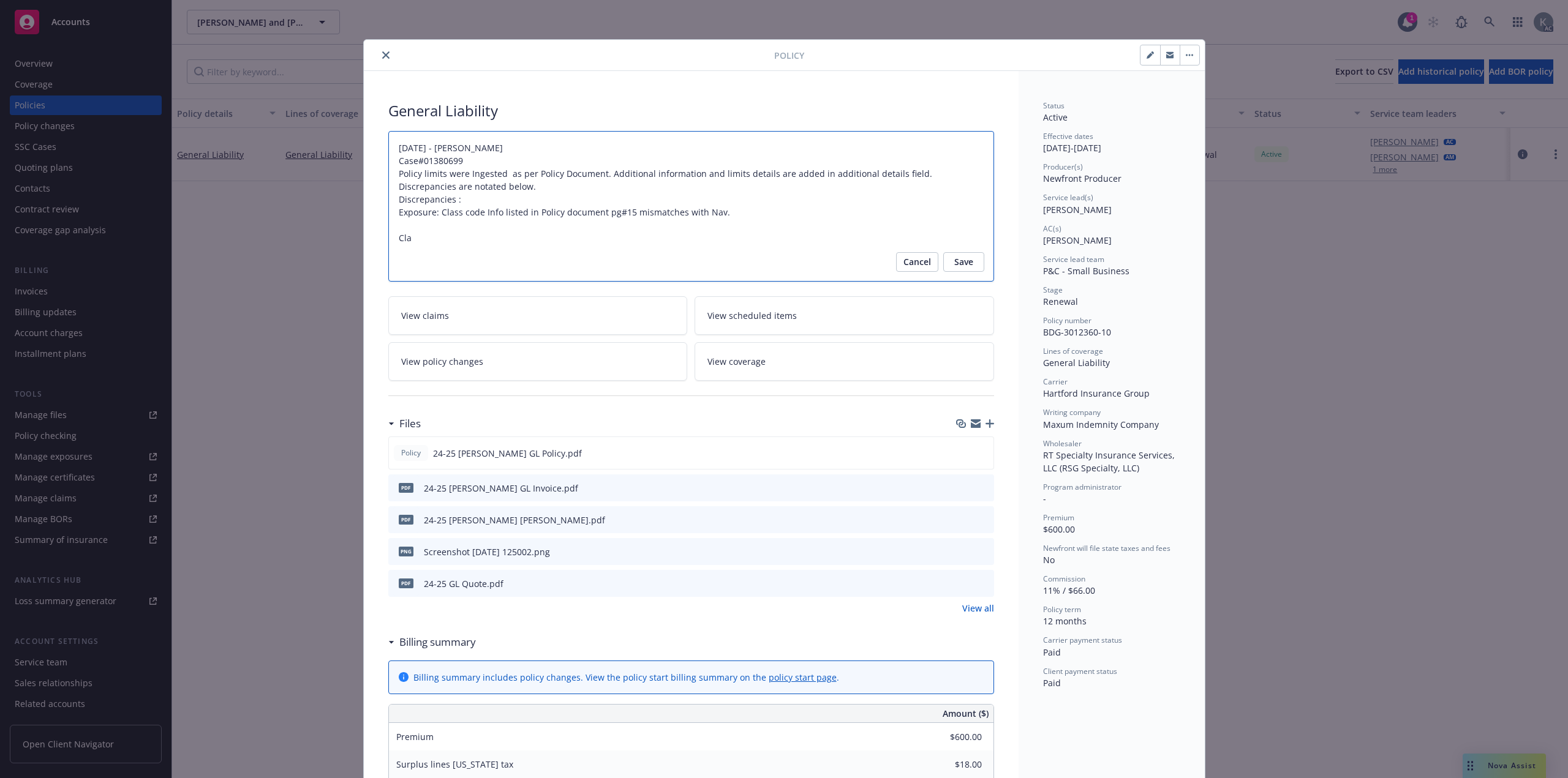
type textarea "12/16/2024 - Venkata Reddy Case#01380699 Policy limits were Ingested as per Pol…"
type textarea "x"
type textarea "12/16/2024 - Venkata Reddy Case#01380699 Policy limits were Ingested as per Pol…"
type textarea "x"
type textarea "12/16/2024 - Venkata Reddy Case#01380699 Policy limits were Ingested as per Pol…"
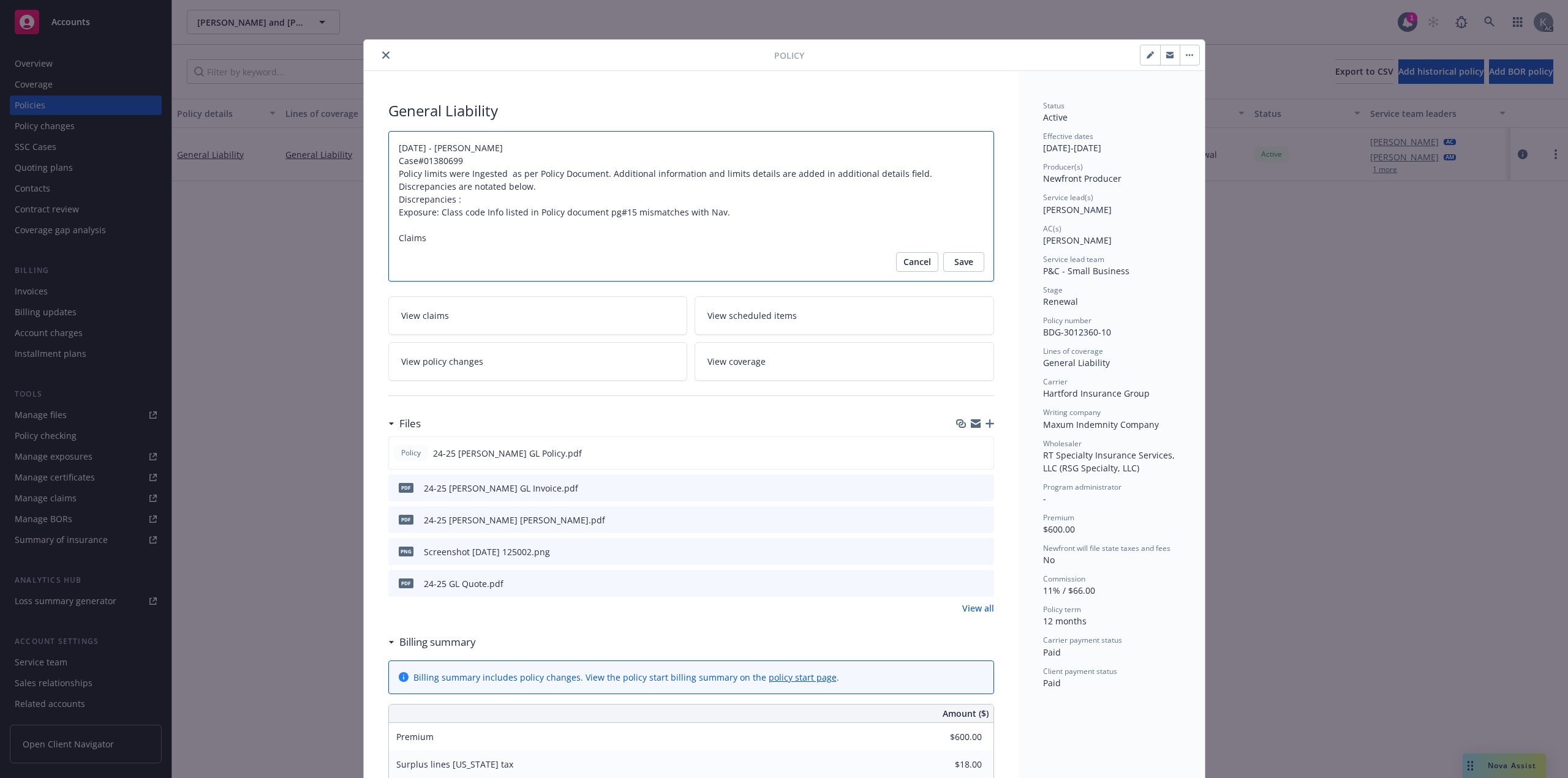
type textarea "x"
type textarea "12/16/2024 - Venkata Reddy Case#01380699 Policy limits were Ingested as per Pol…"
type textarea "x"
type textarea "12/16/2024 - Venkata Reddy Case#01380699 Policy limits were Ingested as per Pol…"
paste textarea "claims@mxmsig.com and 800-598-6324"
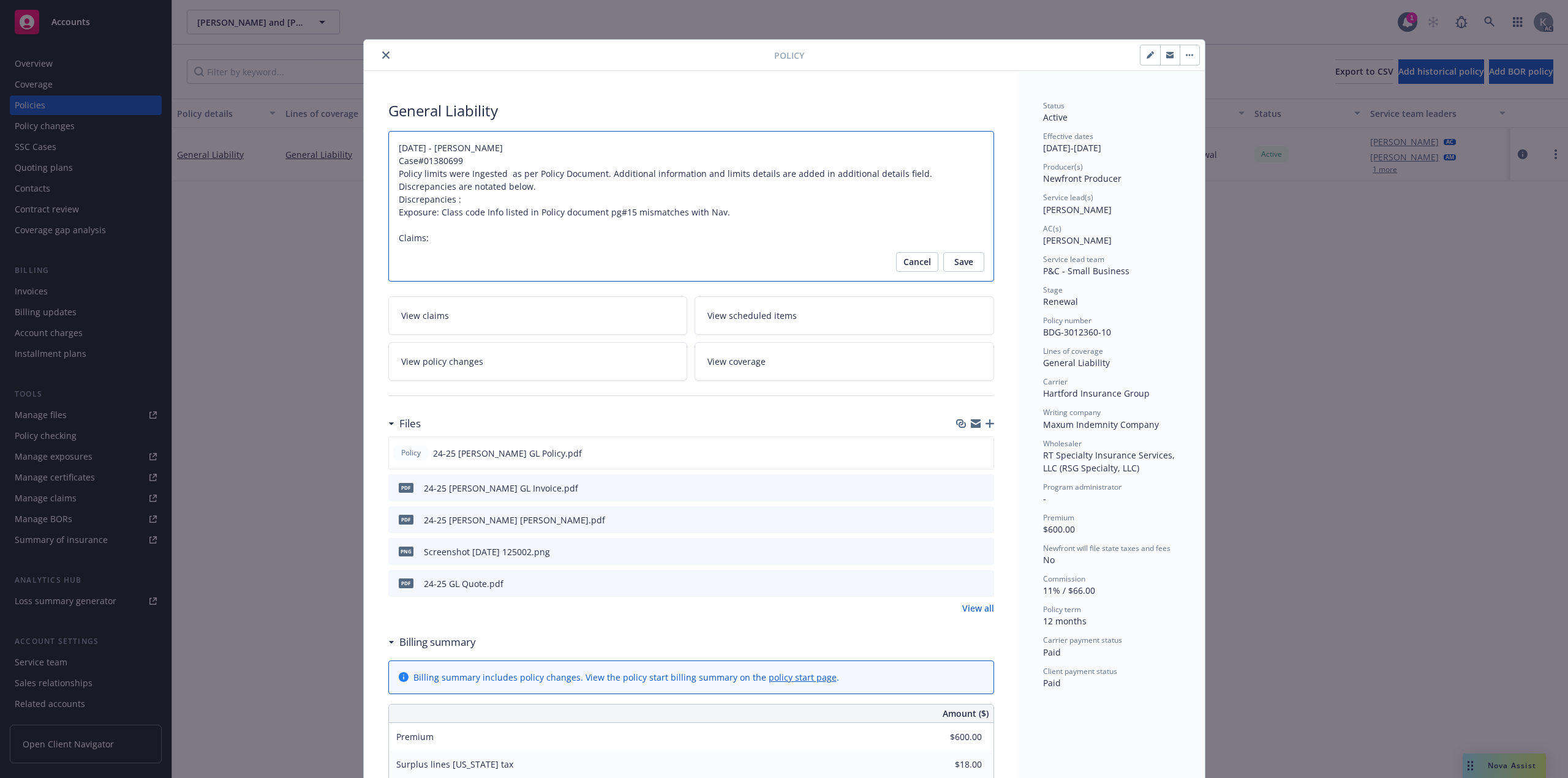
type textarea "x"
type textarea "12/16/2024 - Venkata Reddy Case#01380699 Policy limits were Ingested as per Pol…"
type textarea "x"
type textarea "12/16/2024 - Venkata Reddy Case#01380699 Policy limits were Ingested as per Pol…"
type textarea "x"
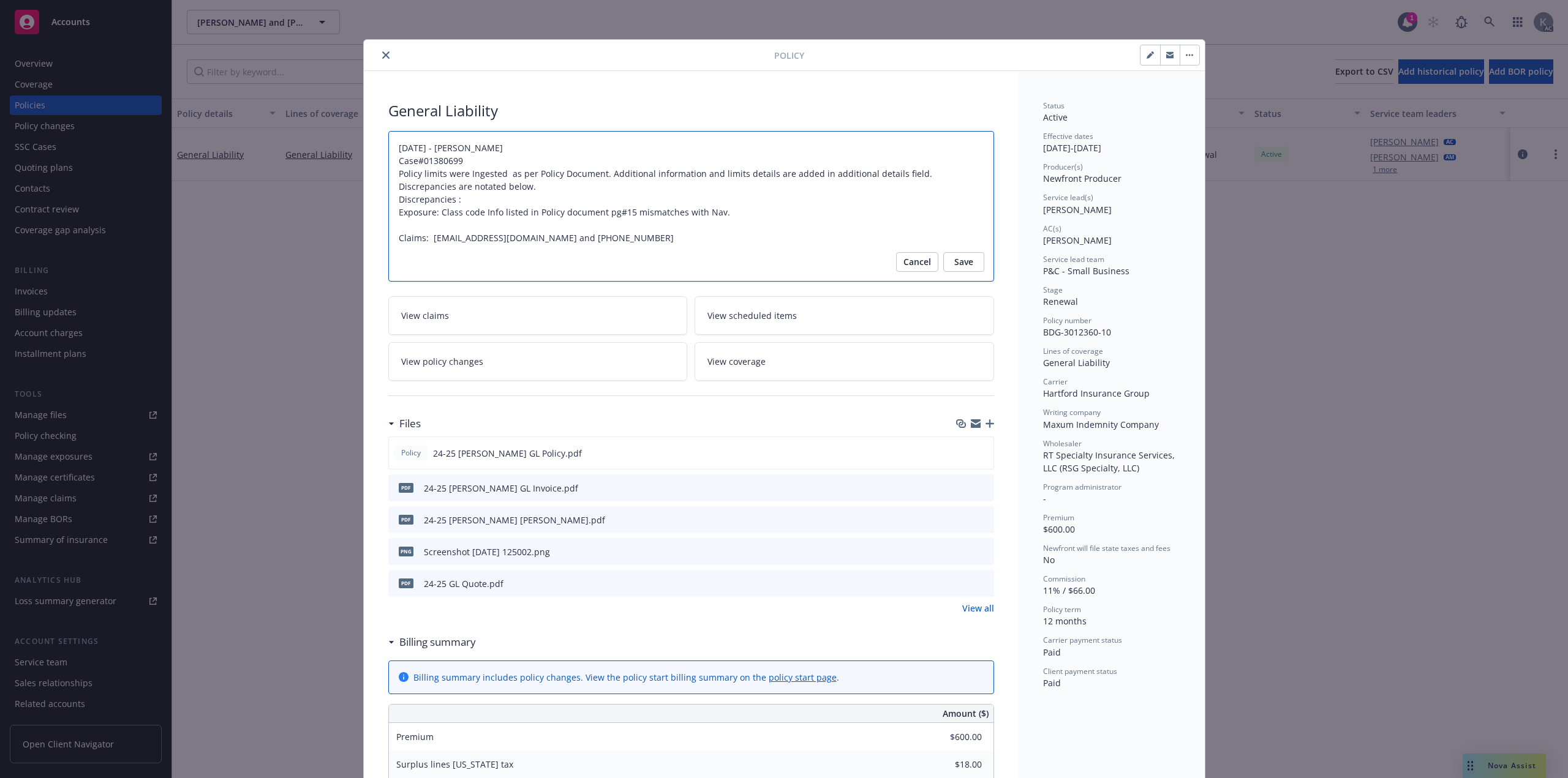
type textarea "12/16/2024 - Venkata Reddy Case#01380699 Policy limits were Ingested as per Pol…"
type textarea "x"
type textarea "12/16/2024 - Venkata Reddy Case#01380699 Policy limits were Ingested as per Pol…"
type textarea "x"
type textarea "12/16/2024 - Venkata Reddy Case#01380699 Policy limits were Ingested as per Pol…"
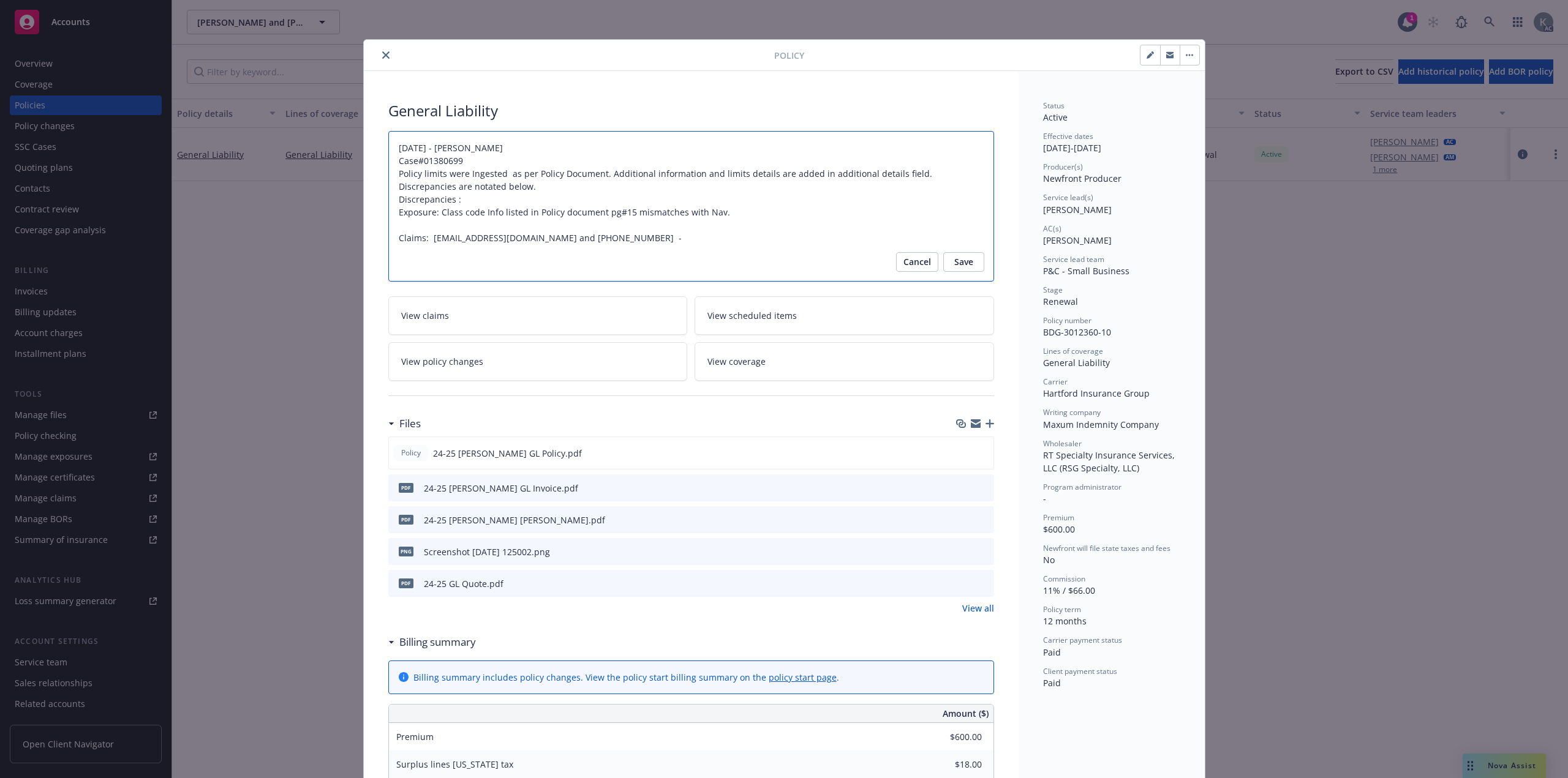
type textarea "x"
type textarea "12/16/2024 - Venkata Reddy Case#01380699 Policy limits were Ingested as per Pol…"
type textarea "x"
type textarea "12/16/2024 - Venkata Reddy Case#01380699 Policy limits were Ingested as per Pol…"
type textarea "x"
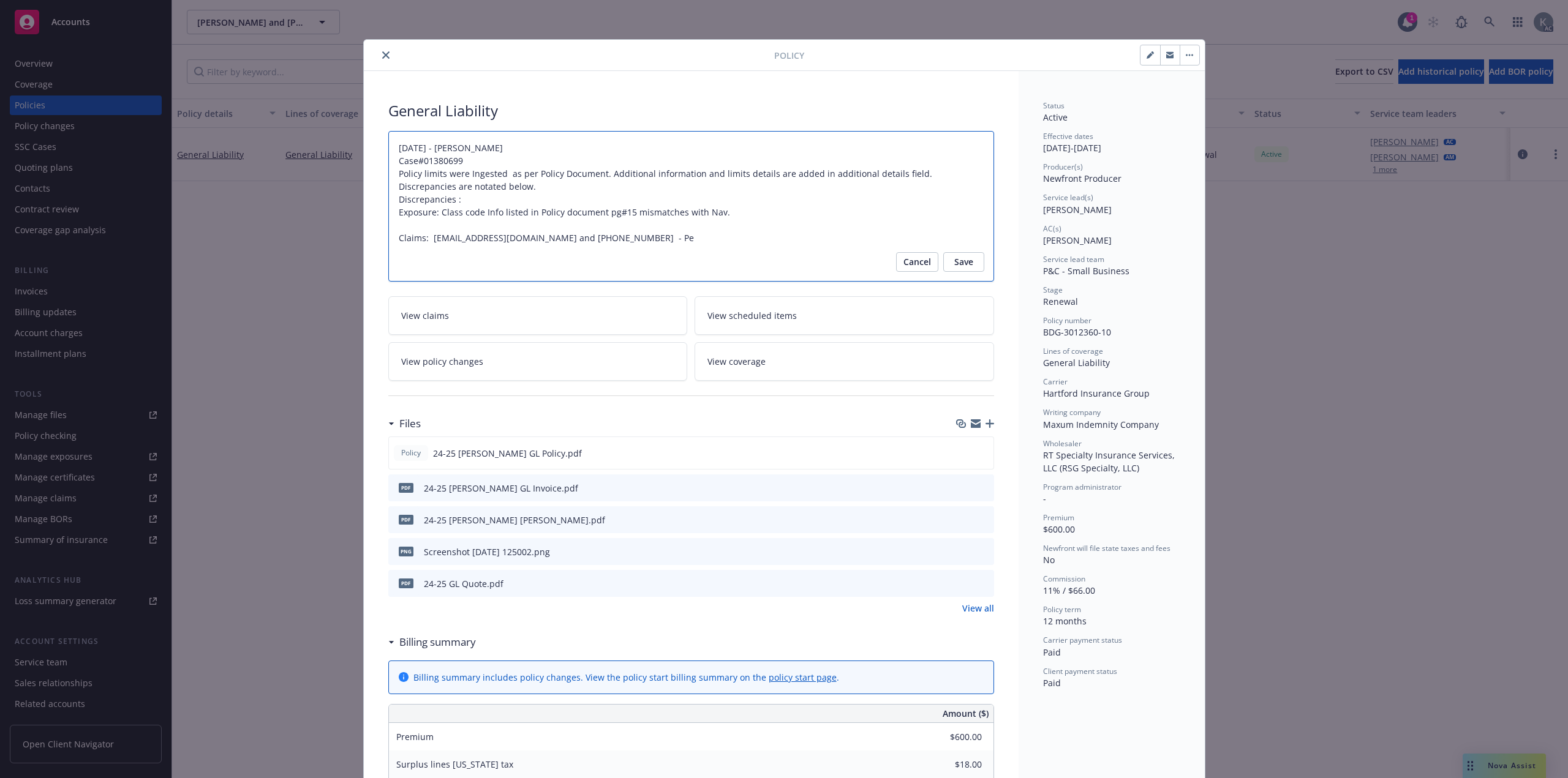
type textarea "12/16/2024 - Venkata Reddy Case#01380699 Policy limits were Ingested as per Pol…"
type textarea "x"
type textarea "12/16/2024 - Venkata Reddy Case#01380699 Policy limits were Ingested as per Pol…"
type textarea "x"
type textarea "12/16/2024 - Venkata Reddy Case#01380699 Policy limits were Ingested as per Pol…"
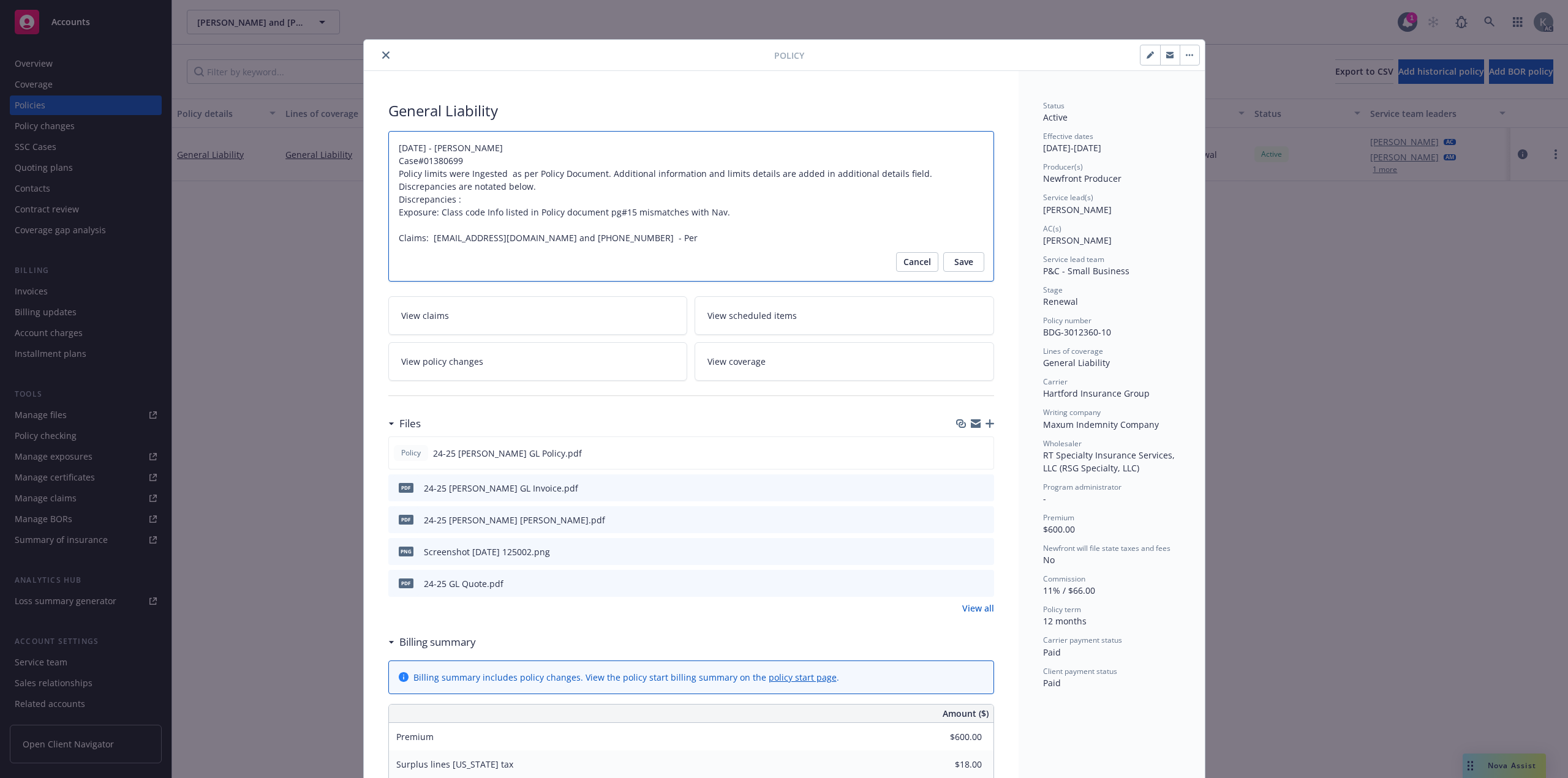
type textarea "x"
type textarea "12/16/2024 - Venkata Reddy Case#01380699 Policy limits were Ingested as per Pol…"
type textarea "x"
type textarea "12/16/2024 - Venkata Reddy Case#01380699 Policy limits were Ingested as per Pol…"
type textarea "x"
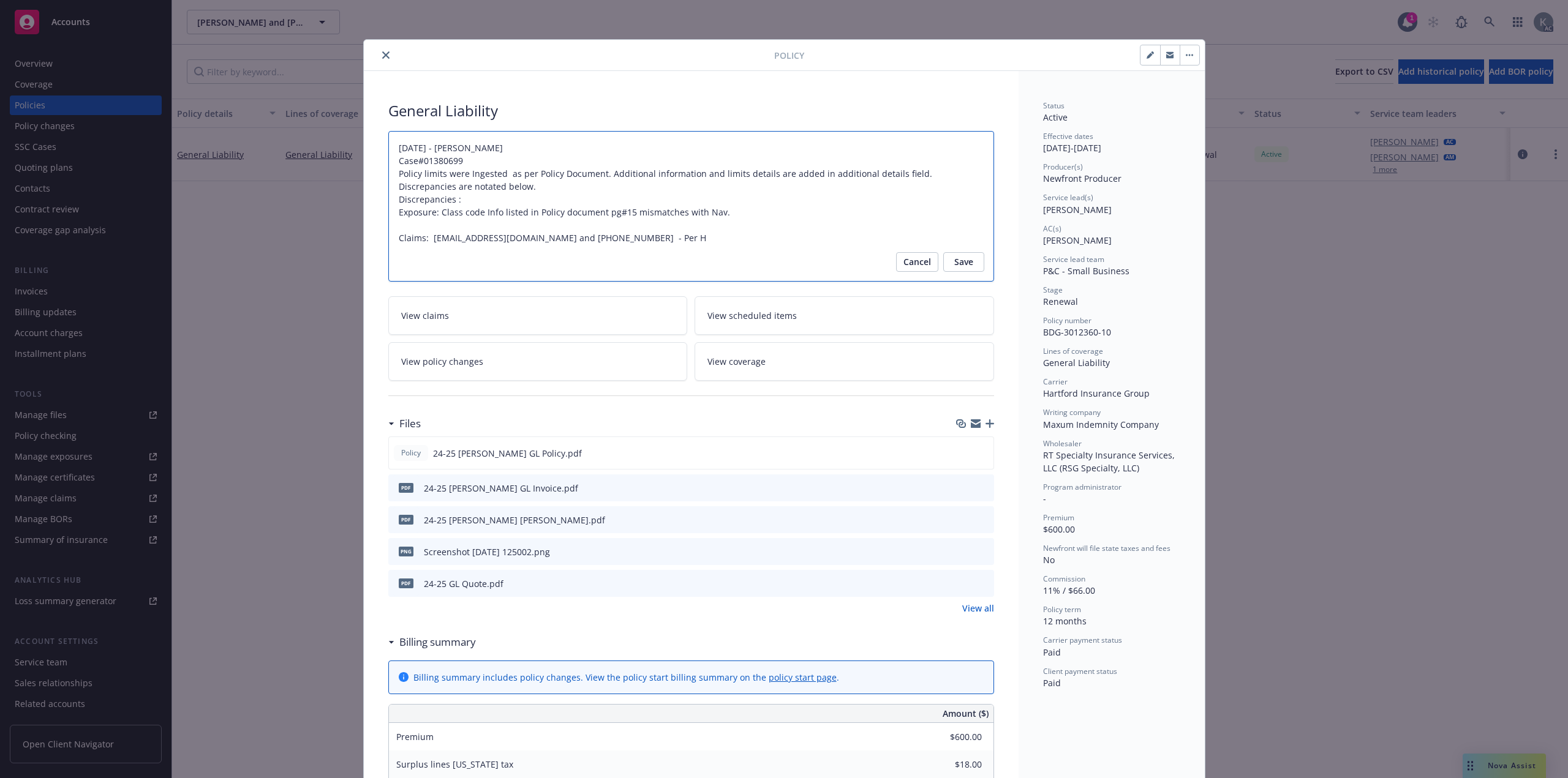
type textarea "12/16/2024 - Venkata Reddy Case#01380699 Policy limits were Ingested as per Pol…"
type textarea "x"
type textarea "12/16/2024 - Venkata Reddy Case#01380699 Policy limits were Ingested as per Pol…"
type textarea "x"
type textarea "12/16/2024 - Venkata Reddy Case#01380699 Policy limits were Ingested as per Pol…"
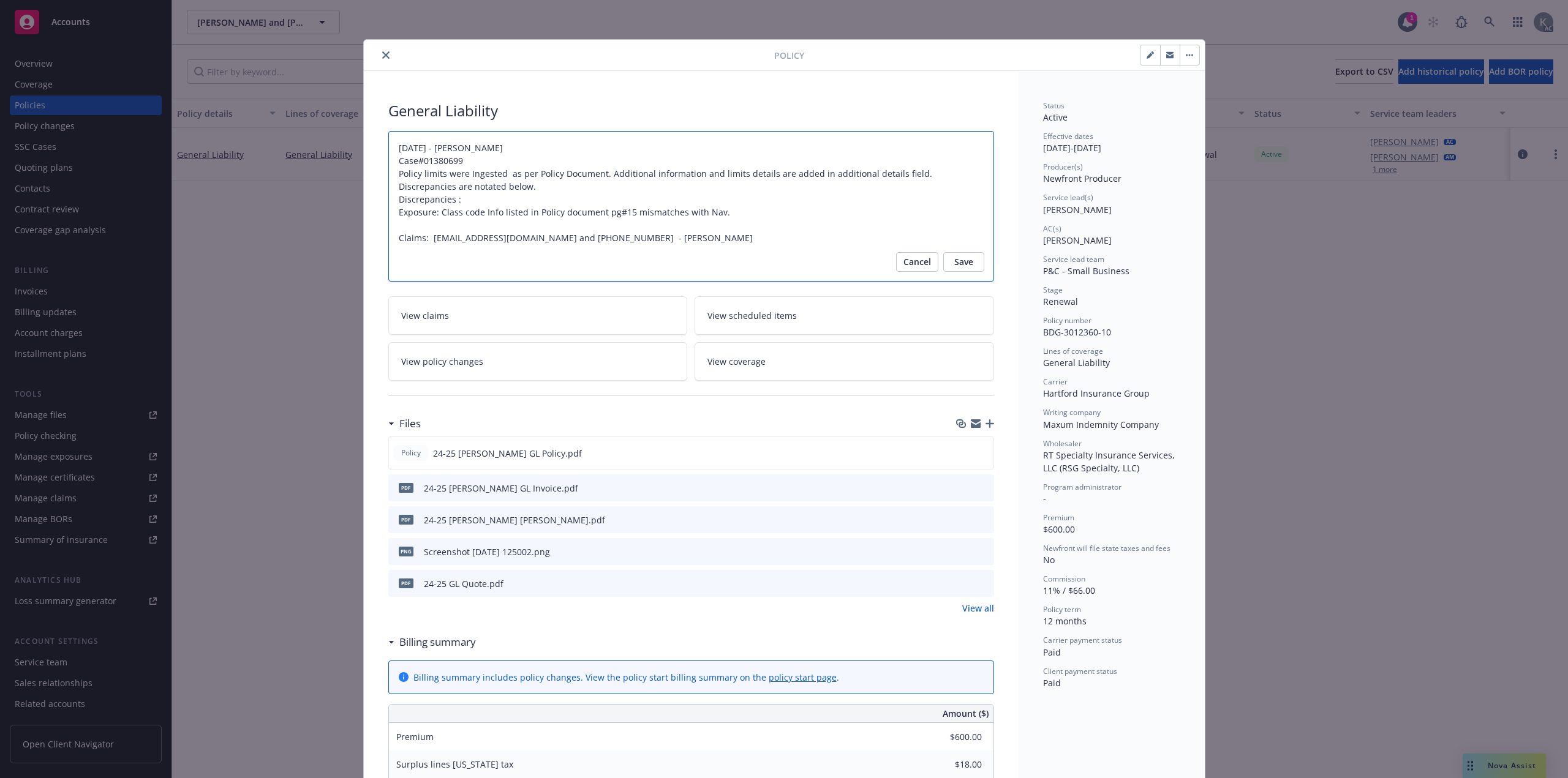
type textarea "x"
type textarea "12/16/2024 - Venkata Reddy Case#01380699 Policy limits were Ingested as per Pol…"
type textarea "x"
type textarea "12/16/2024 - Venkata Reddy Case#01380699 Policy limits were Ingested as per Pol…"
type textarea "x"
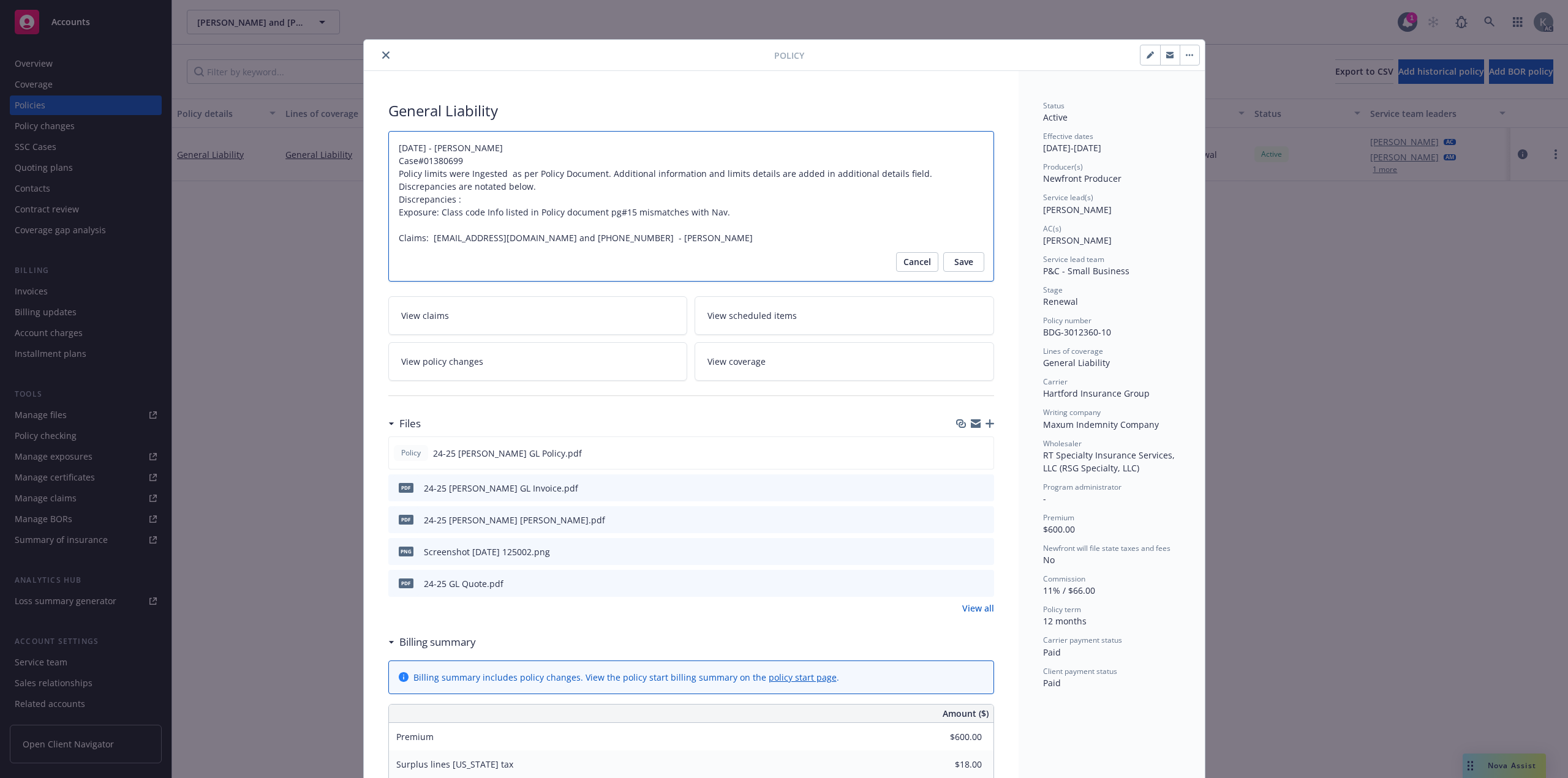
type textarea "12/16/2024 - Venkata Reddy Case#01380699 Policy limits were Ingested as per Pol…"
type textarea "x"
type textarea "12/16/2024 - Venkata Reddy Case#01380699 Policy limits were Ingested as per Pol…"
type textarea "x"
type textarea "12/16/2024 - Venkata Reddy Case#01380699 Policy limits were Ingested as per Pol…"
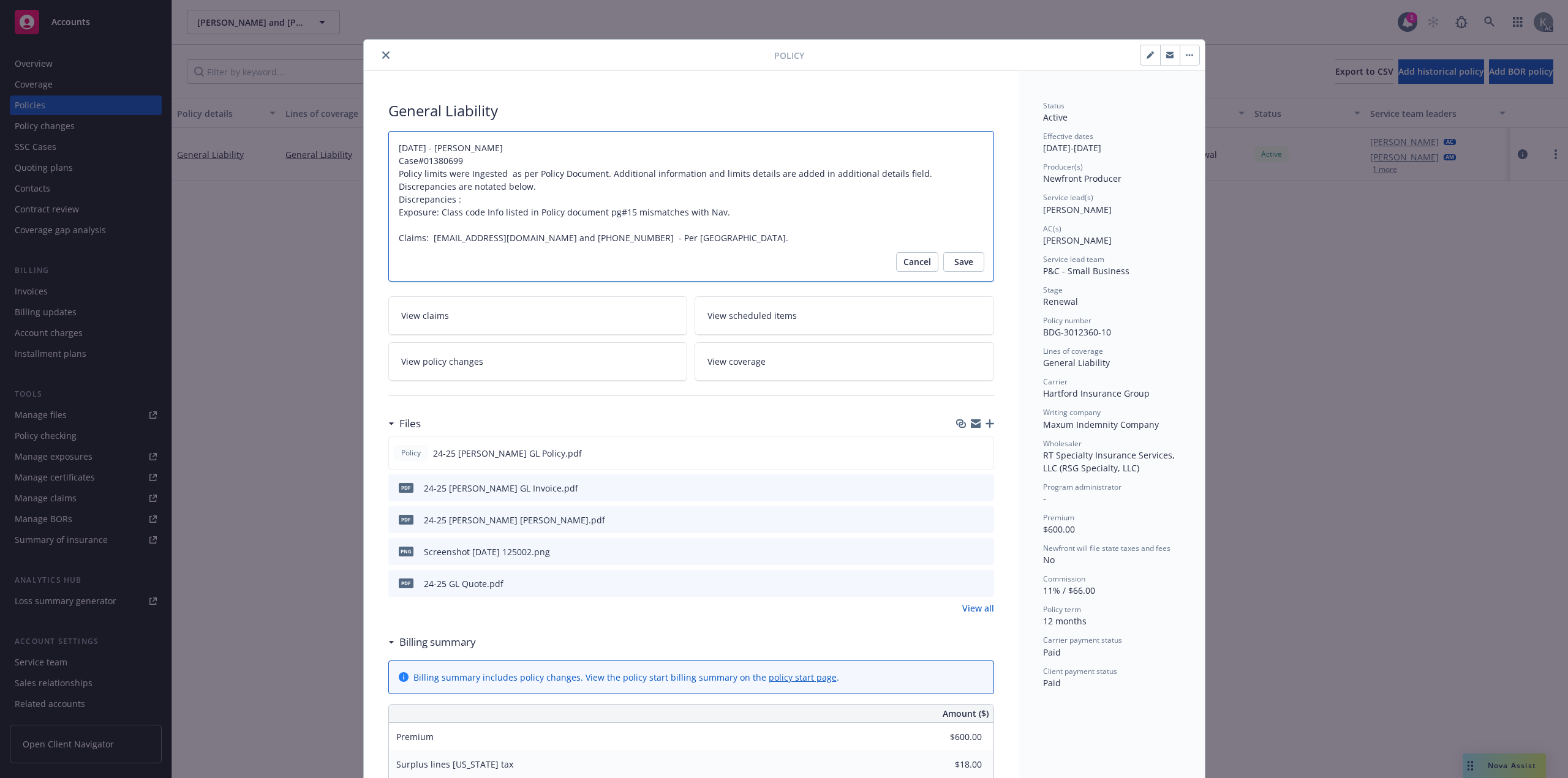
type textarea "x"
type textarea "12/16/2024 - Venkata Reddy Case#01380699 Policy limits were Ingested as per Pol…"
type textarea "x"
type textarea "12/16/2024 - Venkata Reddy Case#01380699 Policy limits were Ingested as per Pol…"
type textarea "x"
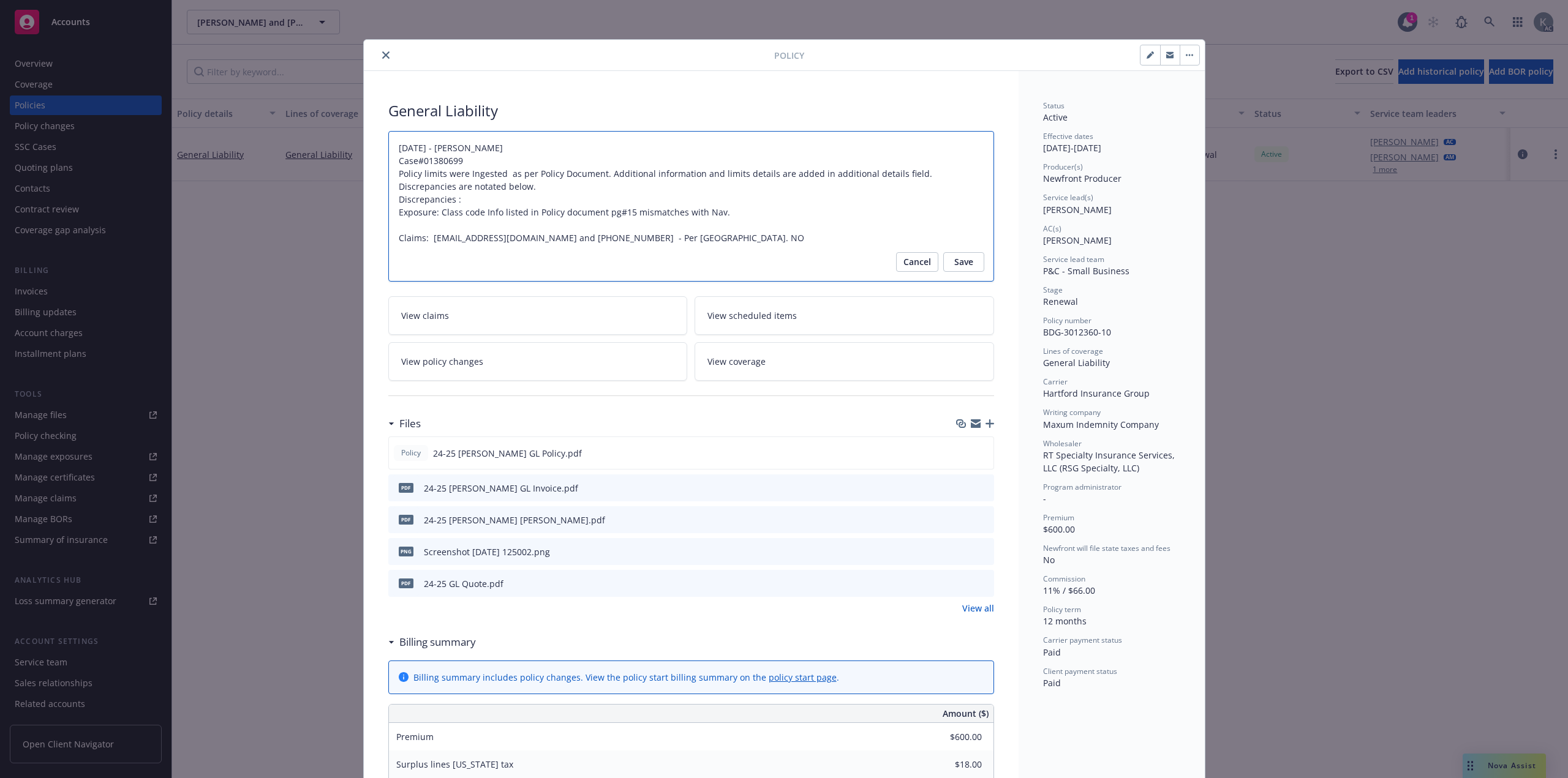
type textarea "12/16/2024 - Venkata Reddy Case#01380699 Policy limits were Ingested as per Pol…"
type textarea "x"
type textarea "12/16/2024 - Venkata Reddy Case#01380699 Policy limits were Ingested as per Pol…"
type textarea "x"
type textarea "12/16/2024 - Venkata Reddy Case#01380699 Policy limits were Ingested as per Pol…"
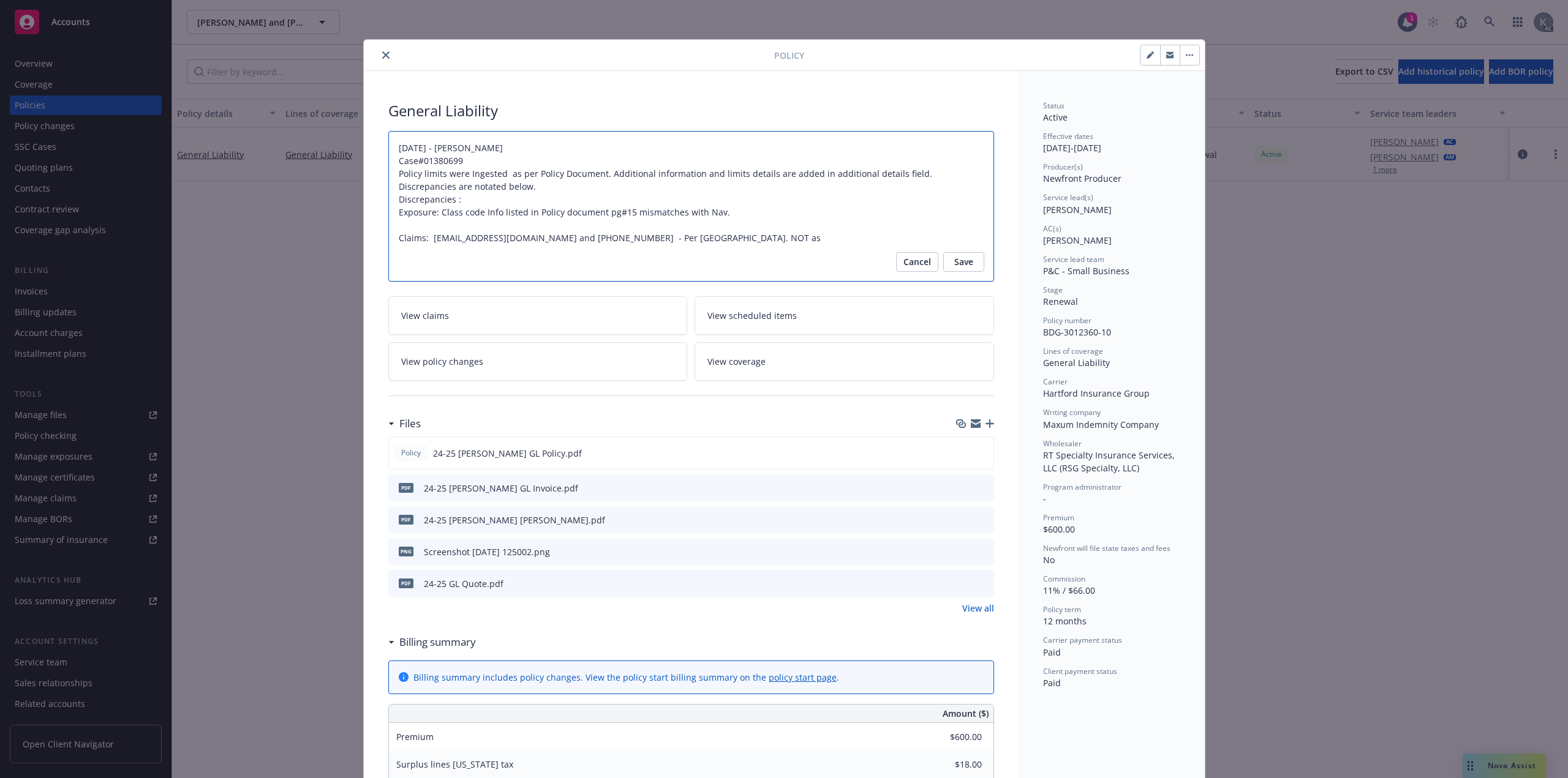
type textarea "x"
type textarea "12/16/2024 - Venkata Reddy Case#01380699 Policy limits were Ingested as per Pol…"
type textarea "x"
type textarea "12/16/2024 - Venkata Reddy Case#01380699 Policy limits were Ingested as per Pol…"
type textarea "x"
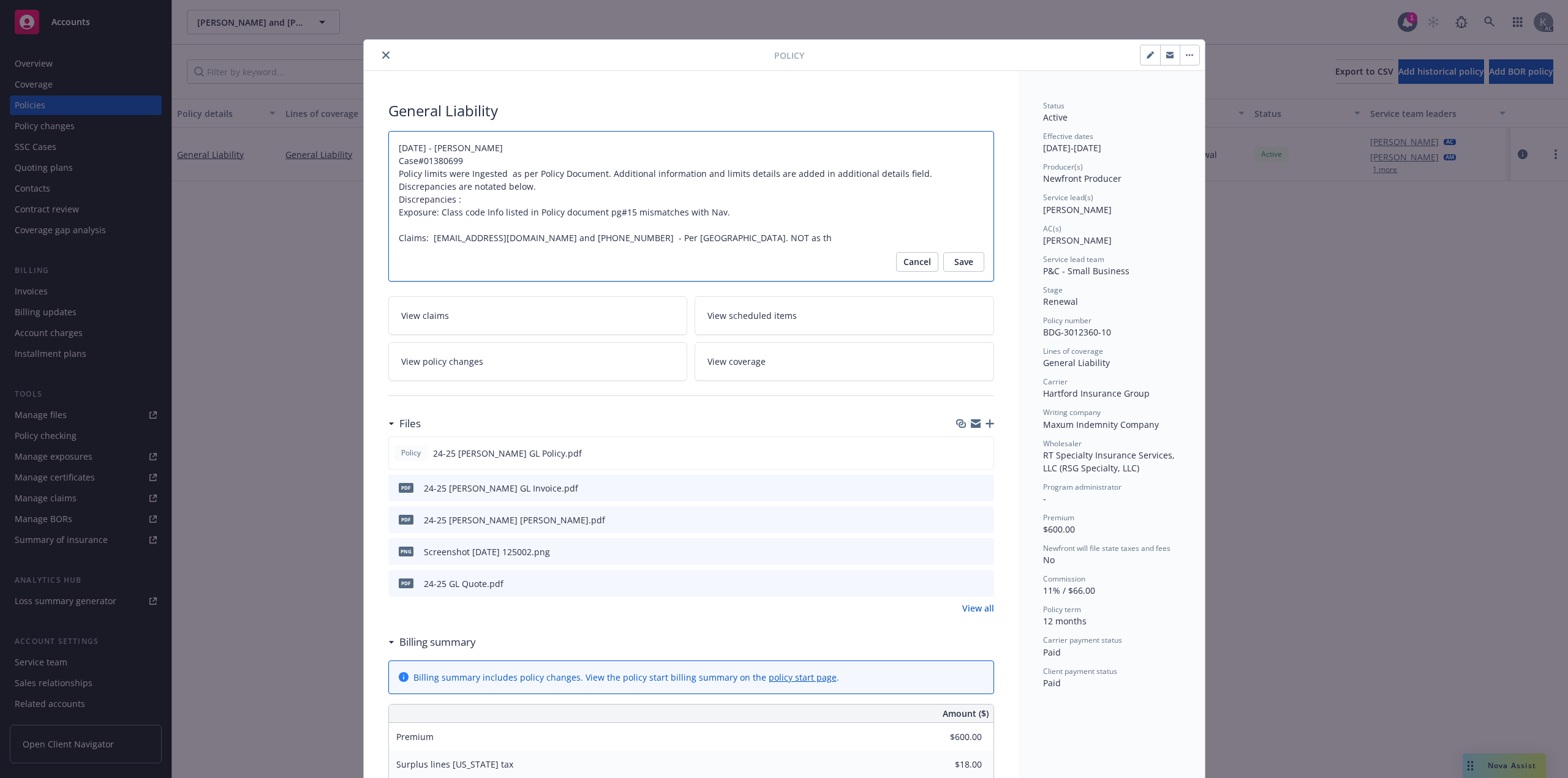
type textarea "12/16/2024 - Venkata Reddy Case#01380699 Policy limits were Ingested as per Pol…"
type textarea "x"
type textarea "12/16/2024 - Venkata Reddy Case#01380699 Policy limits were Ingested as per Pol…"
type textarea "x"
type textarea "12/16/2024 - Venkata Reddy Case#01380699 Policy limits were Ingested as per Pol…"
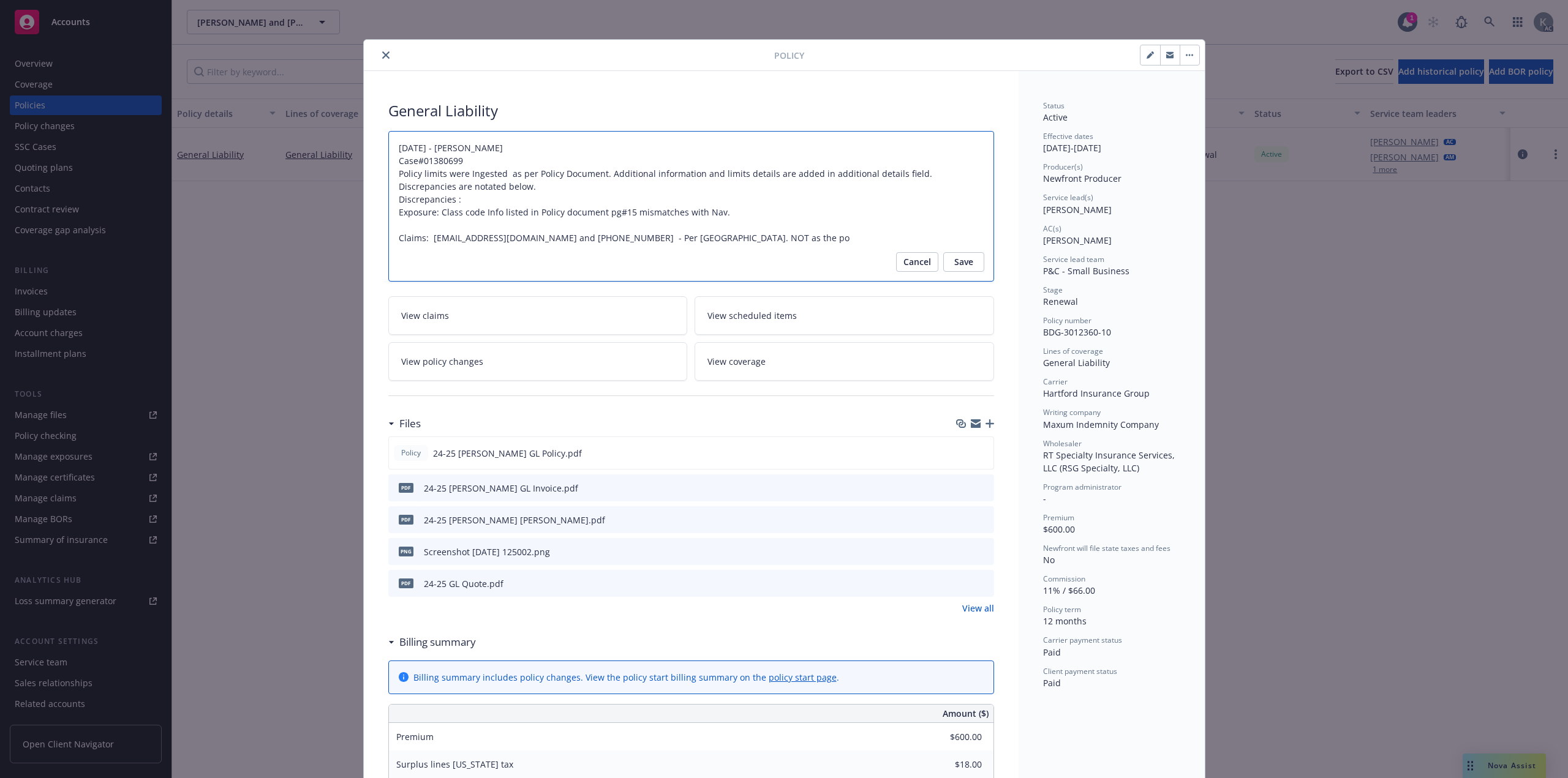
type textarea "x"
type textarea "12/16/2024 - Venkata Reddy Case#01380699 Policy limits were Ingested as per Pol…"
type textarea "x"
type textarea "12/16/2024 - Venkata Reddy Case#01380699 Policy limits were Ingested as per Pol…"
type textarea "x"
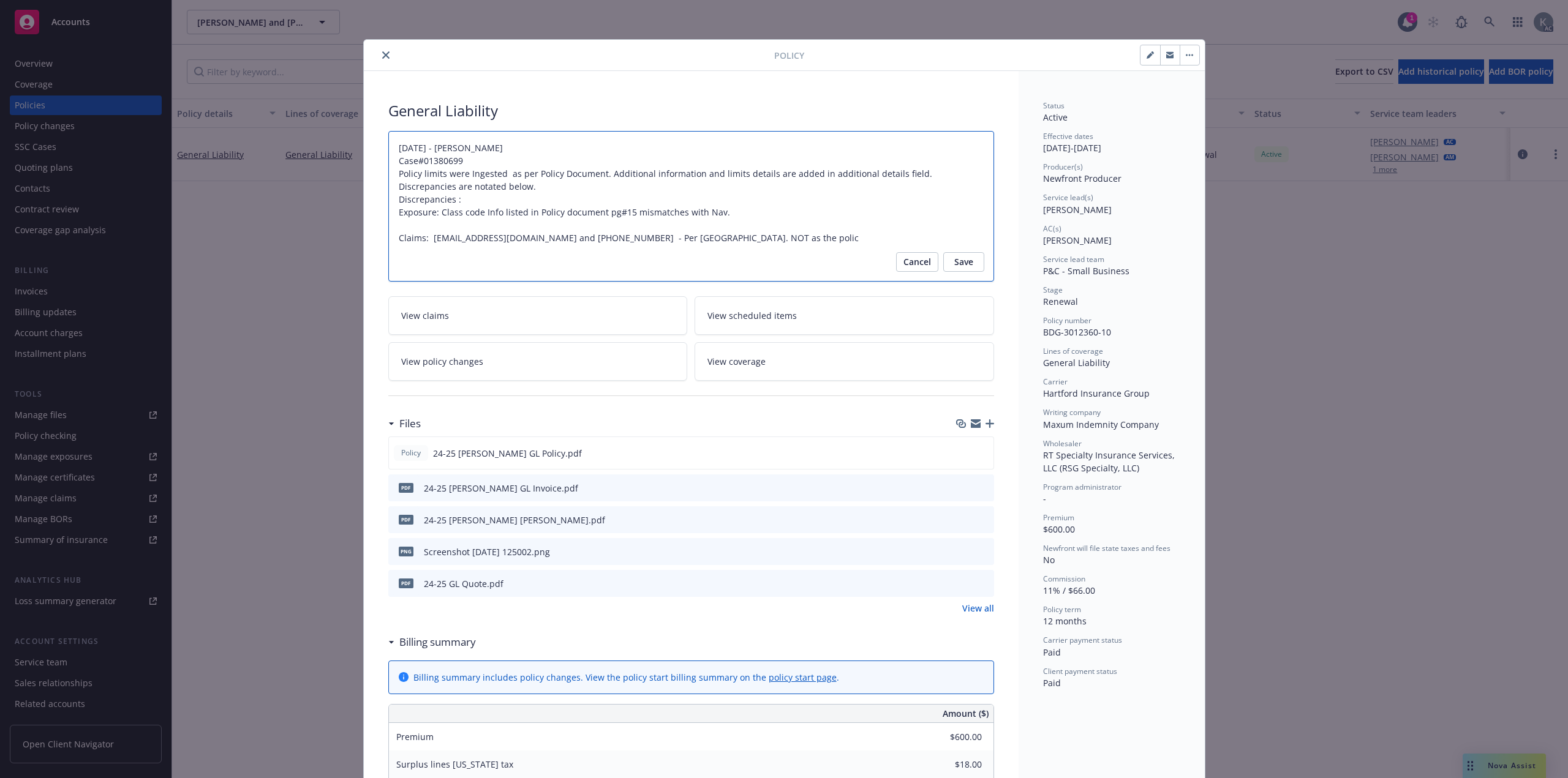
type textarea "12/16/2024 - Venkata Reddy Case#01380699 Policy limits were Ingested as per Pol…"
type textarea "x"
type textarea "12/16/2024 - Venkata Reddy Case#01380699 Policy limits were Ingested as per Pol…"
type textarea "x"
type textarea "12/16/2024 - Venkata Reddy Case#01380699 Policy limits were Ingested as per Pol…"
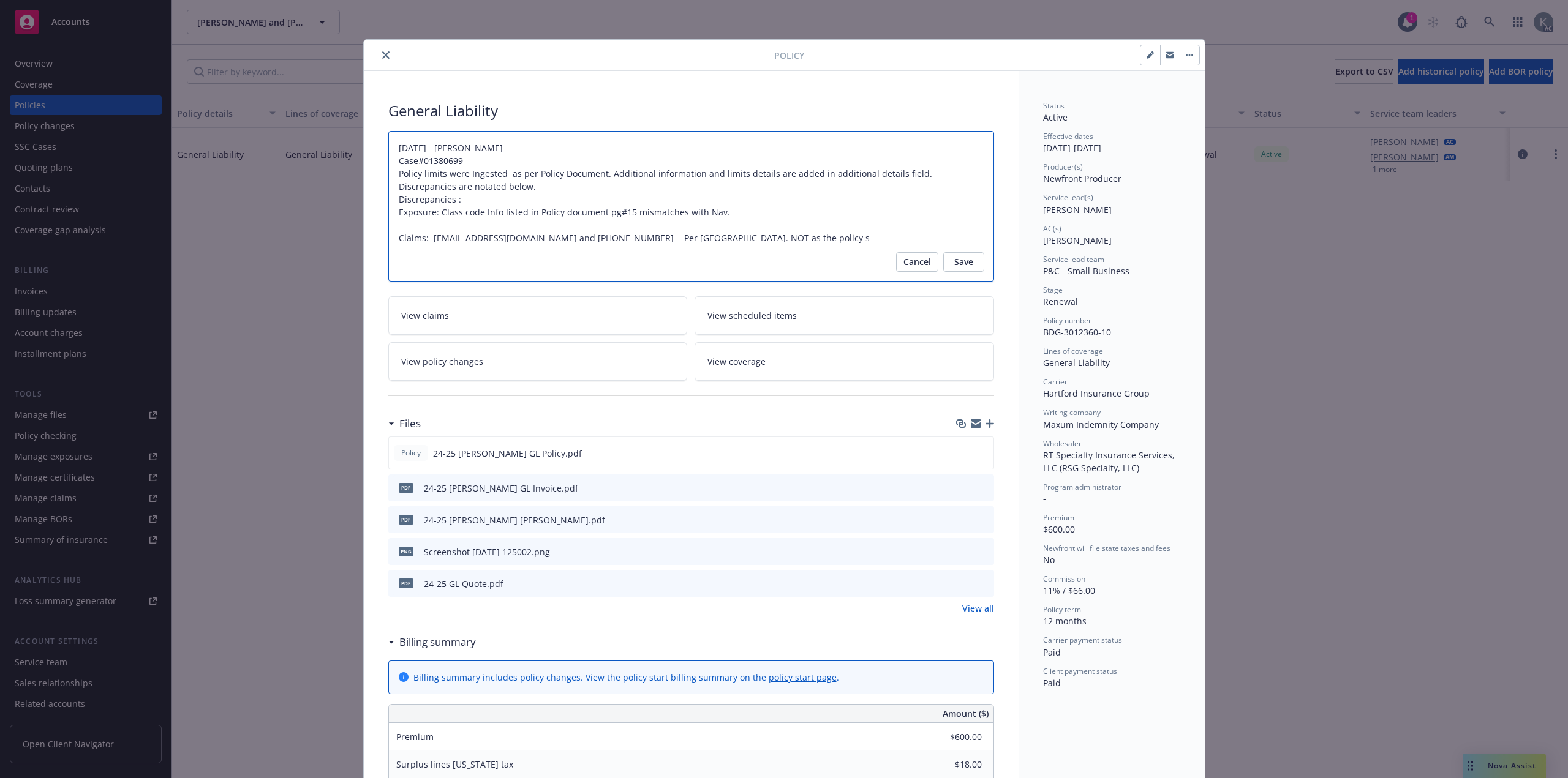
type textarea "x"
type textarea "12/16/2024 - Venkata Reddy Case#01380699 Policy limits were Ingested as per Pol…"
type textarea "x"
type textarea "12/16/2024 - Venkata Reddy Case#01380699 Policy limits were Ingested as per Pol…"
type textarea "x"
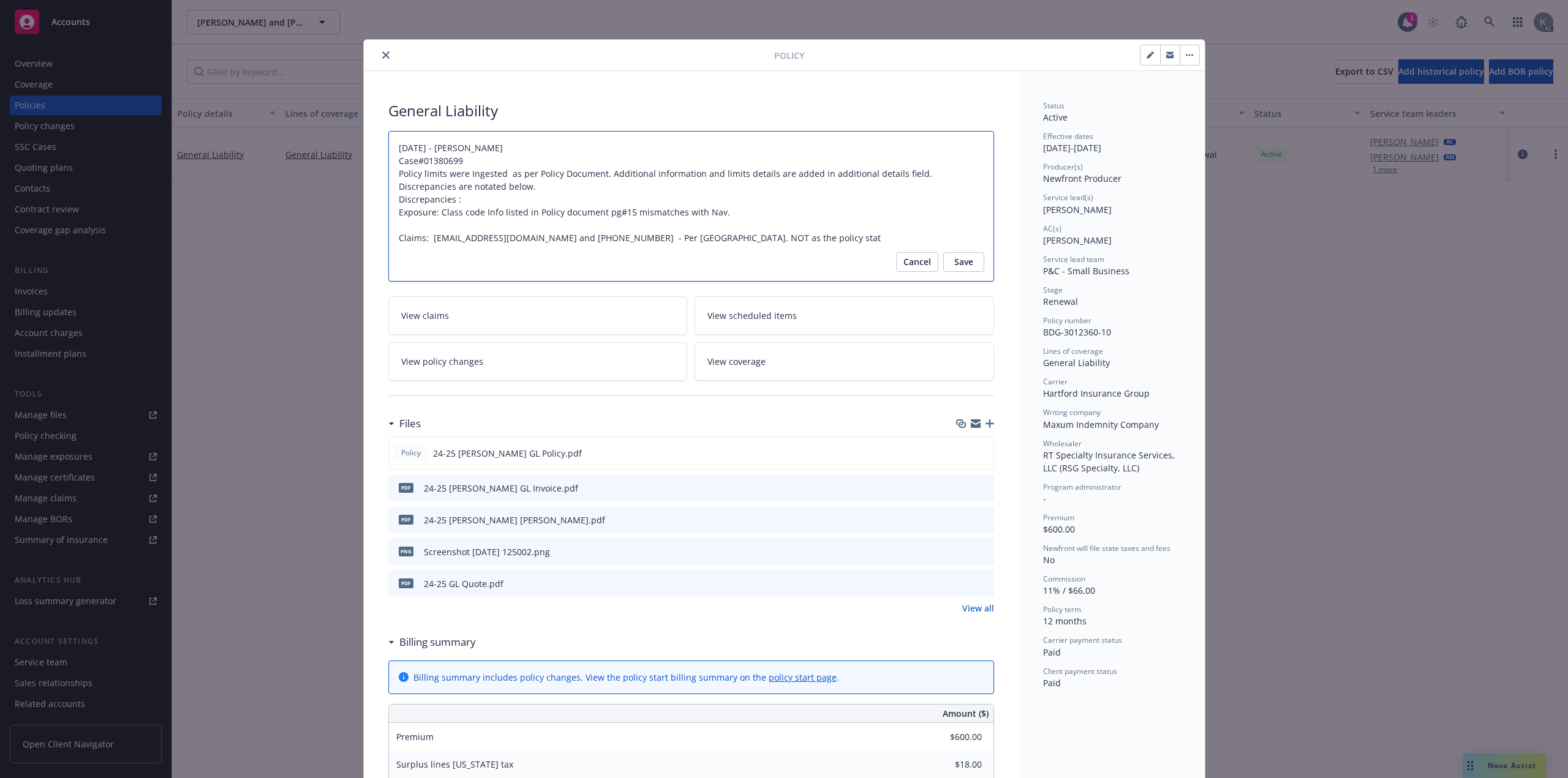
type textarea "12/16/2024 - Venkata Reddy Case#01380699 Policy limits were Ingested as per Pol…"
type textarea "x"
type textarea "12/16/2024 - Venkata Reddy Case#01380699 Policy limits were Ingested as per Pol…"
click at [650, 234] on textarea "12/16/2024 - Venkata Reddy Case#01380699 Policy limits were Ingested as per Pol…" at bounding box center [691, 206] width 606 height 151
type textarea "x"
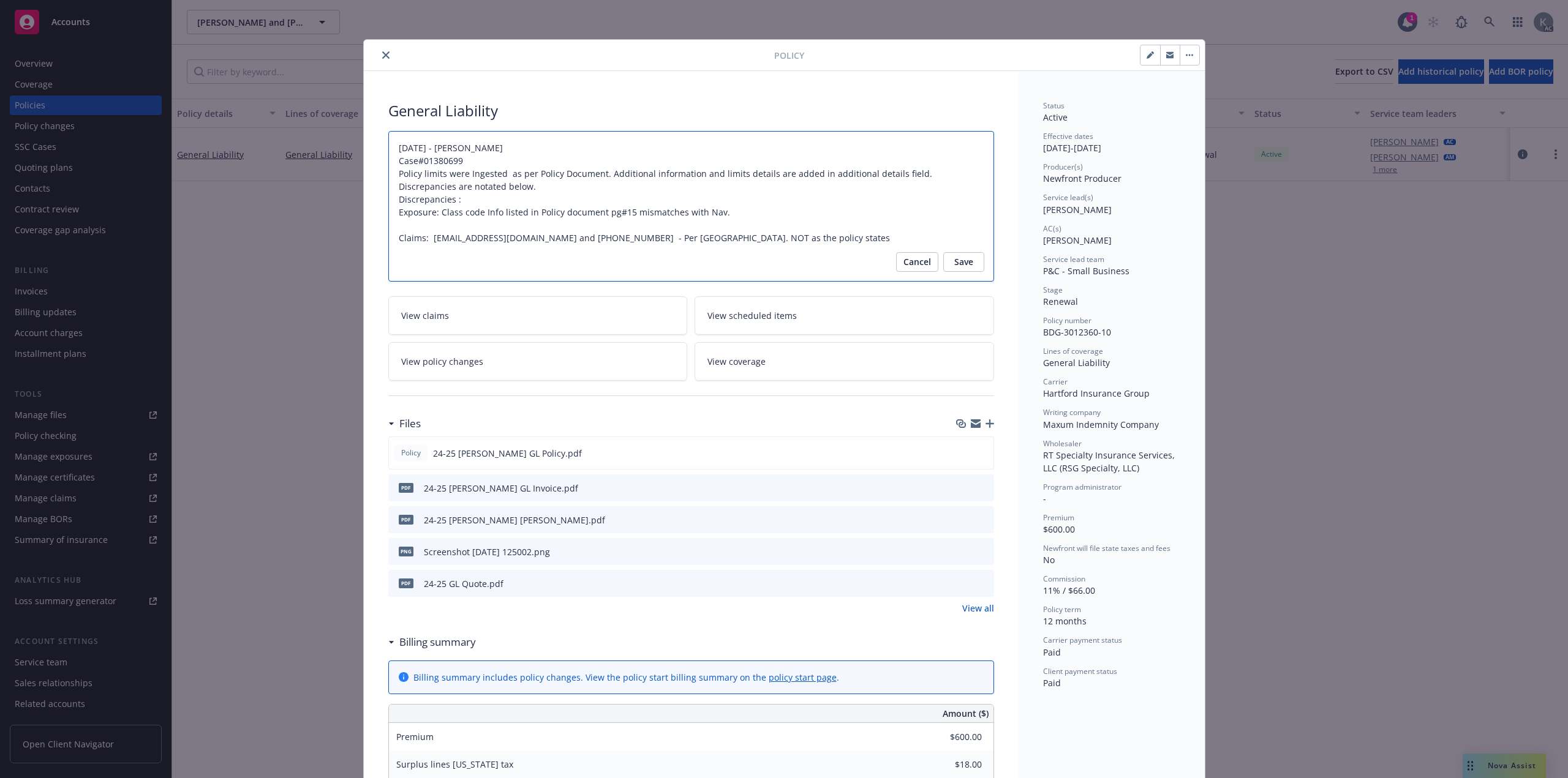
type textarea "12/16/2024 - Venkata Reddy Case#01380699 Policy limits were Ingested as per Pol…"
type textarea "x"
type textarea "12/16/2024 - Venkata Reddy Case#01380699 Policy limits were Ingested as per Pol…"
type textarea "x"
type textarea "12/16/2024 - Venkata Reddy Case#01380699 Policy limits were Ingested as per Pol…"
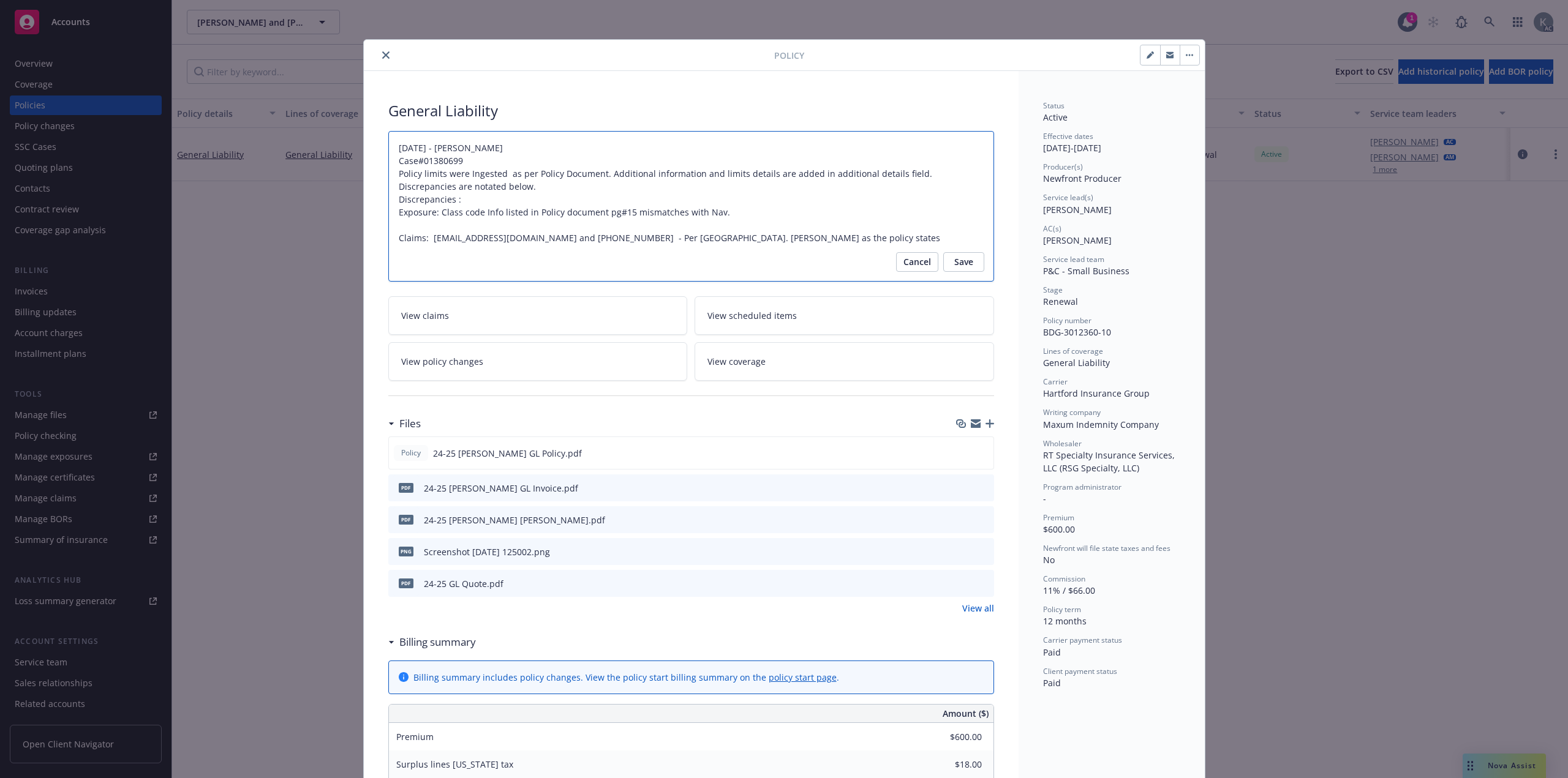
type textarea "x"
type textarea "12/16/2024 - Venkata Reddy Case#01380699 Policy limits were Ingested as per Pol…"
type textarea "x"
type textarea "12/16/2024 - Venkata Reddy Case#01380699 Policy limits were Ingested as per Pol…"
type textarea "x"
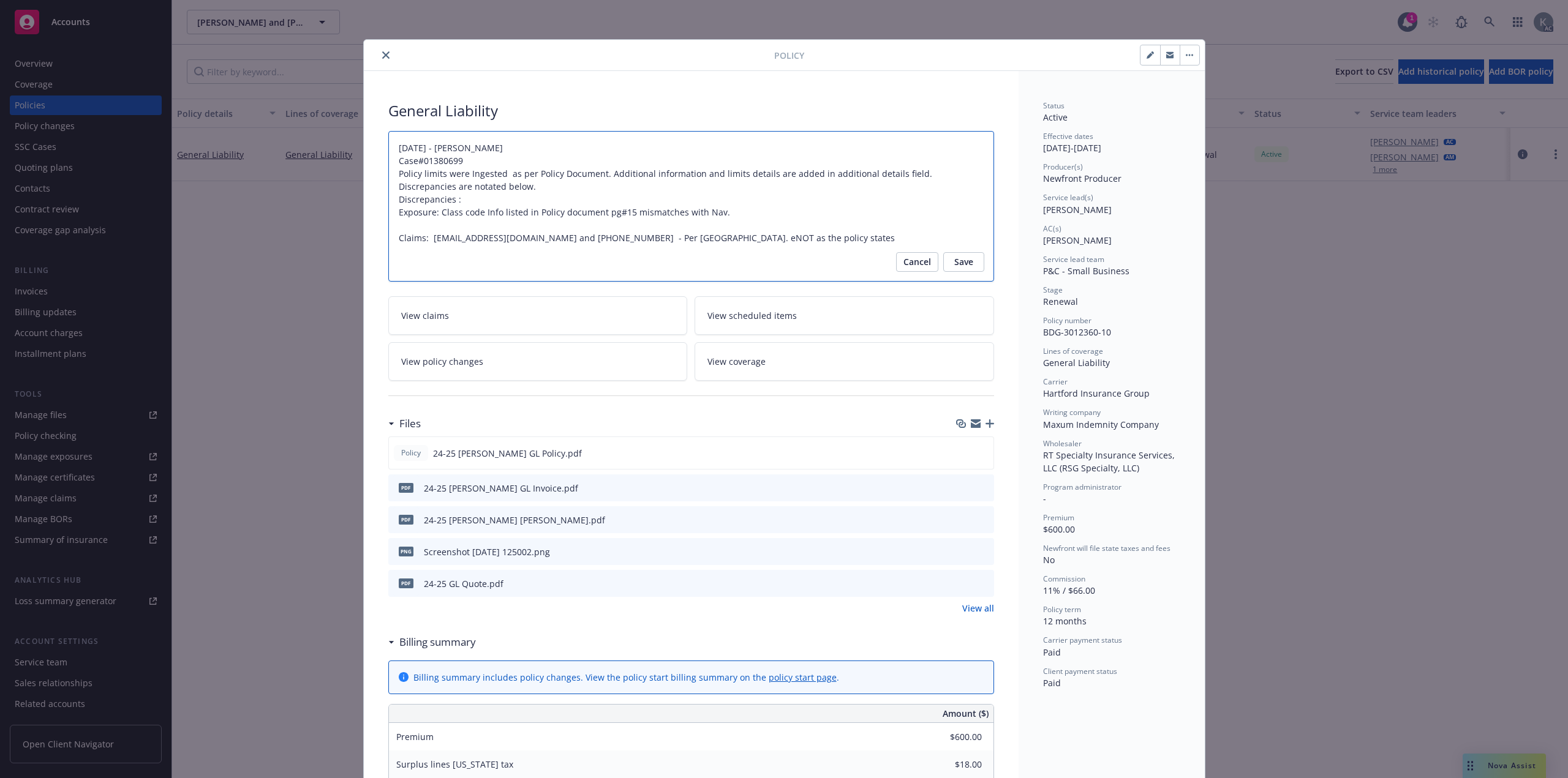
type textarea "12/16/2024 - Venkata Reddy Case#01380699 Policy limits were Ingested as per Pol…"
type textarea "x"
type textarea "12/16/2024 - Venkata Reddy Case#01380699 Policy limits were Ingested as per Pol…"
type textarea "x"
type textarea "12/16/2024 - Venkata Reddy Case#01380699 Policy limits were Ingested as per Pol…"
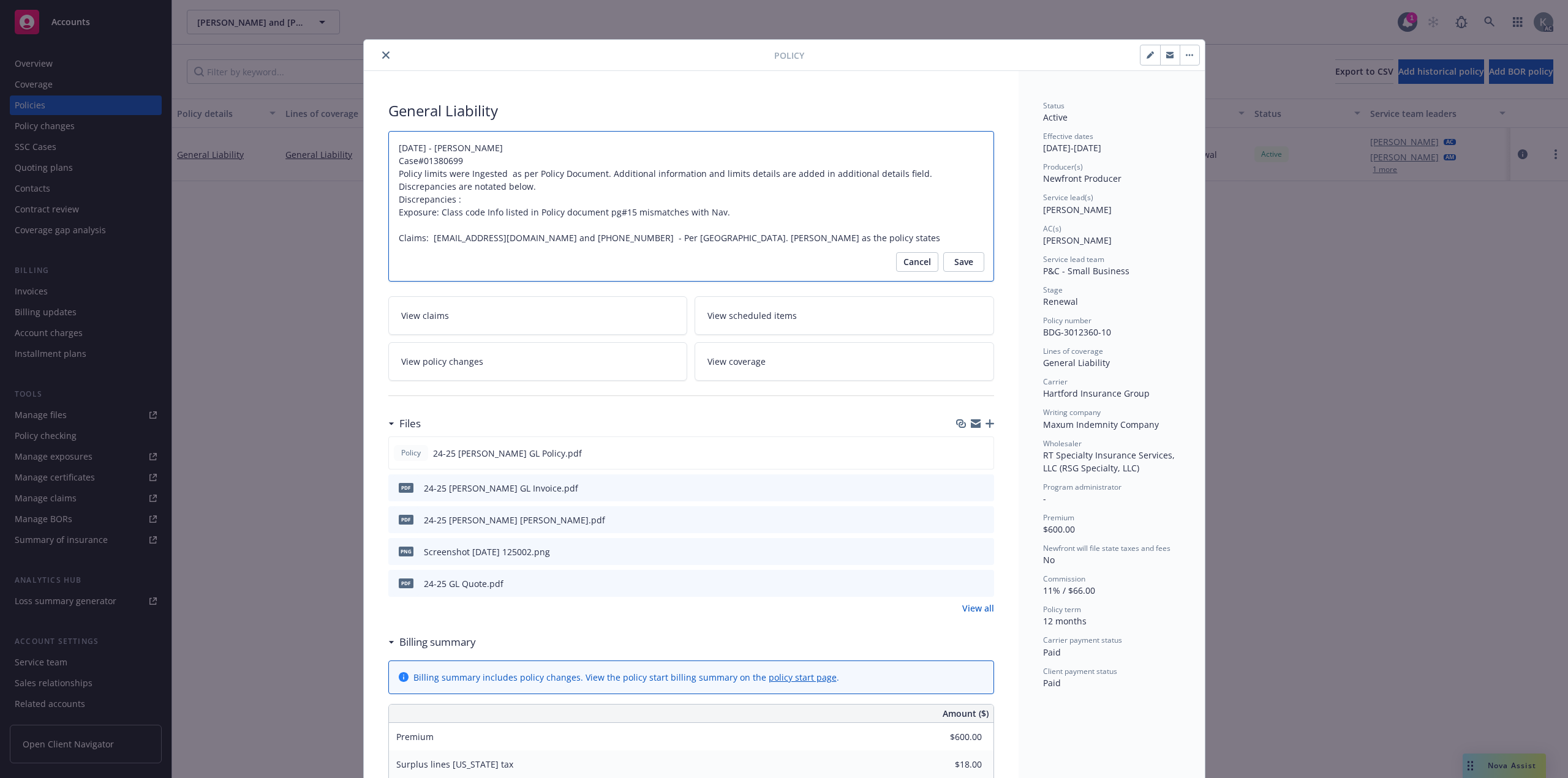
type textarea "x"
type textarea "12/16/2024 - Venkata Reddy Case#01380699 Policy limits were Ingested as per Pol…"
type textarea "x"
type textarea "12/16/2024 - Venkata Reddy Case#01380699 Policy limits were Ingested as per Pol…"
type textarea "x"
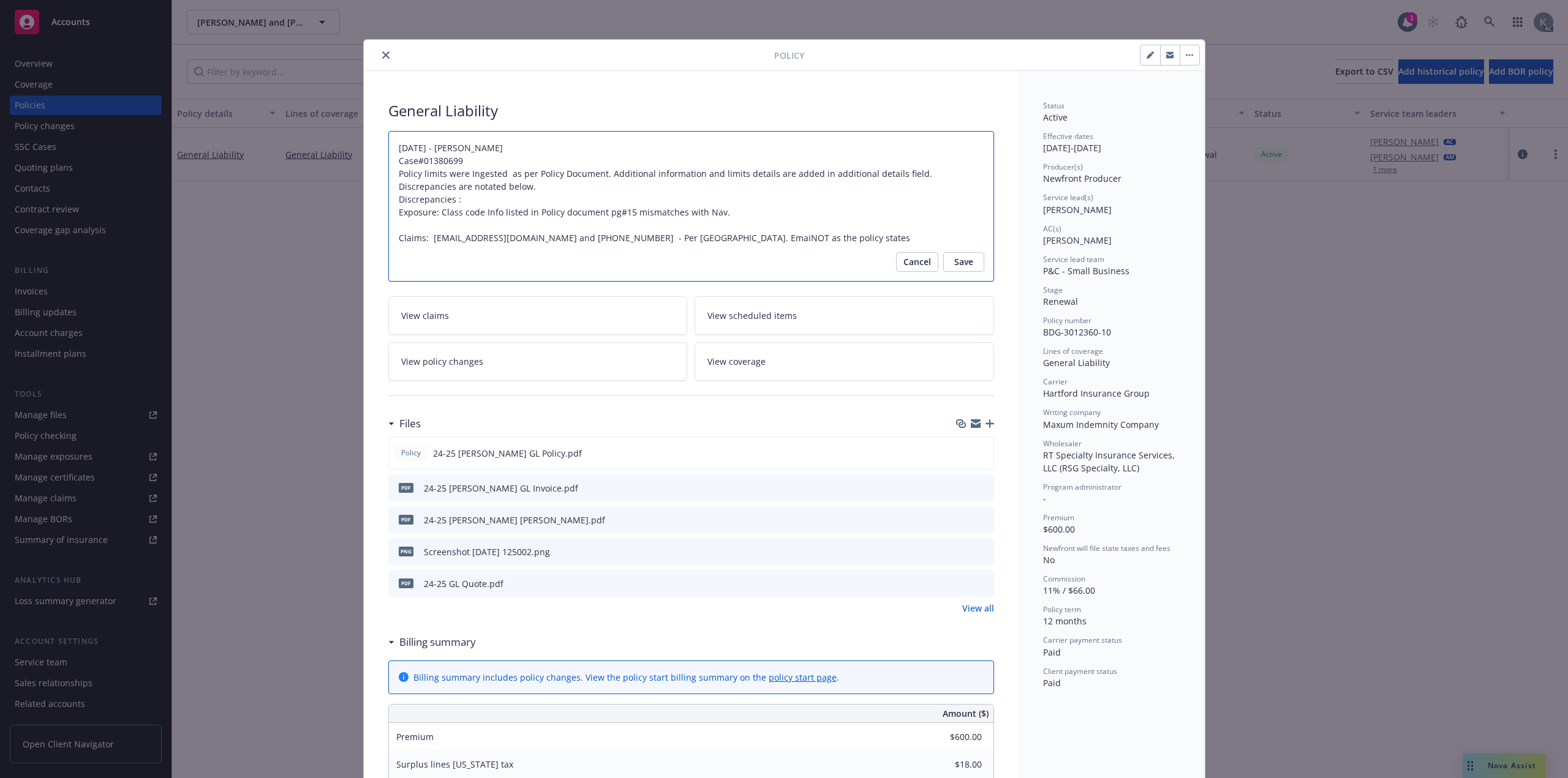
type textarea "12/16/2024 - Venkata Reddy Case#01380699 Policy limits were Ingested as per Pol…"
type textarea "x"
type textarea "12/16/2024 - Venkata Reddy Case#01380699 Policy limits were Ingested as per Pol…"
type textarea "x"
type textarea "12/16/2024 - Venkata Reddy Case#01380699 Policy limits were Ingested as per Pol…"
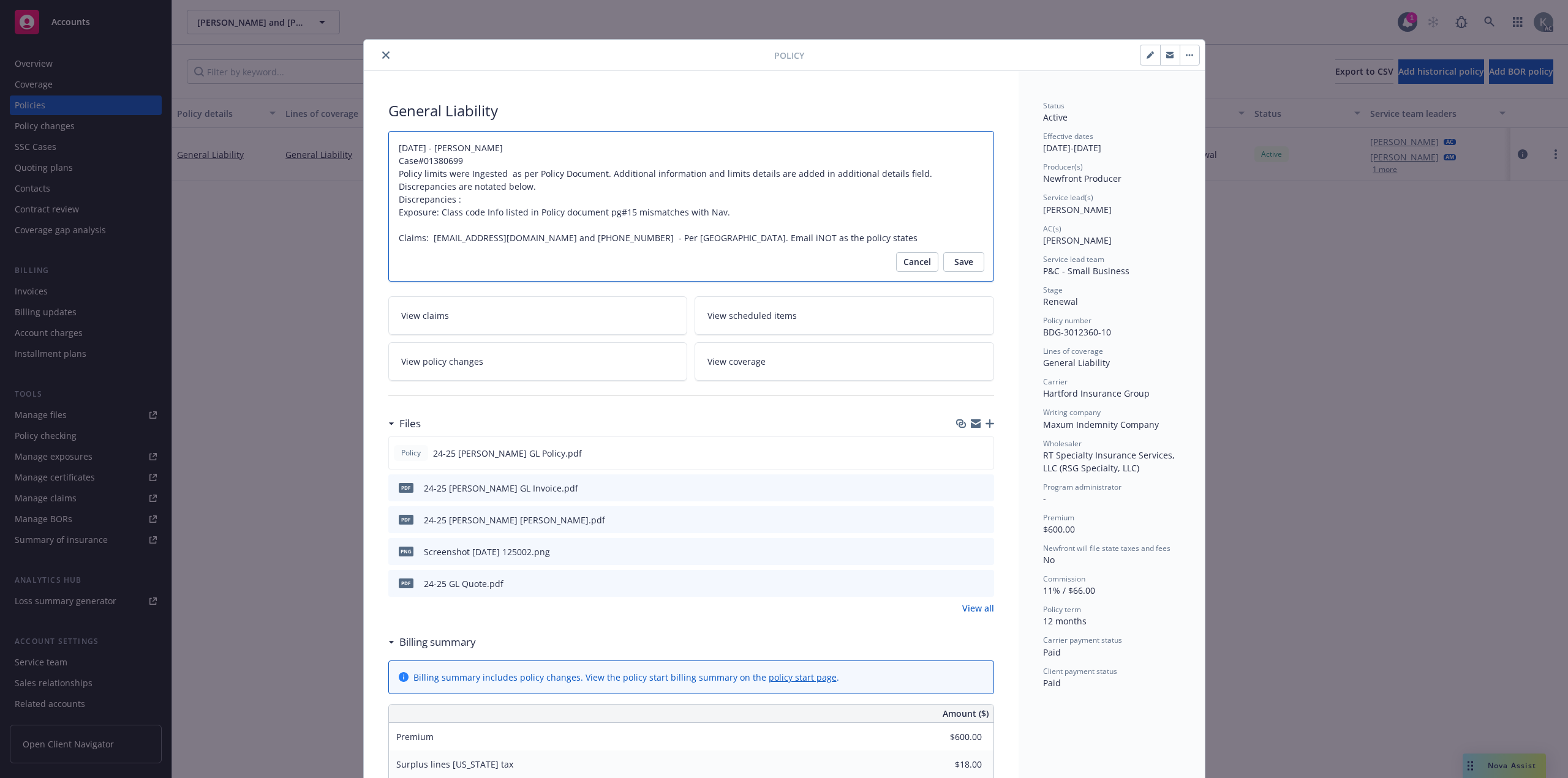
type textarea "x"
type textarea "12/16/2024 - Venkata Reddy Case#01380699 Policy limits were Ingested as per Pol…"
type textarea "x"
click at [844, 229] on textarea "12/16/2024 - Venkata Reddy Case#01380699 Policy limits were Ingested as per Pol…" at bounding box center [691, 206] width 606 height 151
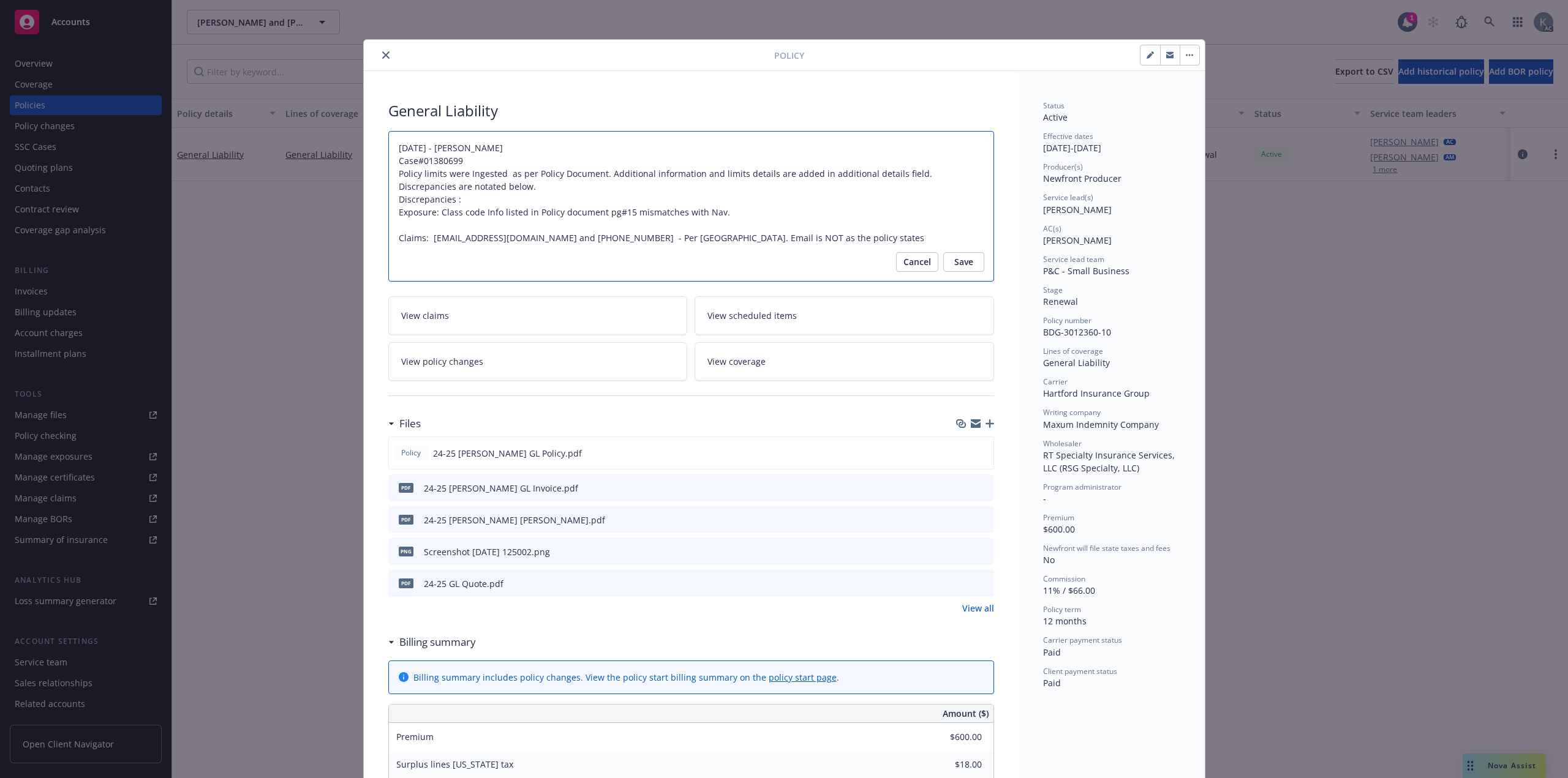
type textarea "12/16/2024 - Venkata Reddy Case#01380699 Policy limits were Ingested as per Pol…"
type textarea "x"
type textarea "12/16/2024 - Venkata Reddy Case#01380699 Policy limits were Ingested as per Pol…"
type textarea "x"
type textarea "12/16/2024 - Venkata Reddy Case#01380699 Policy limits were Ingested as per Pol…"
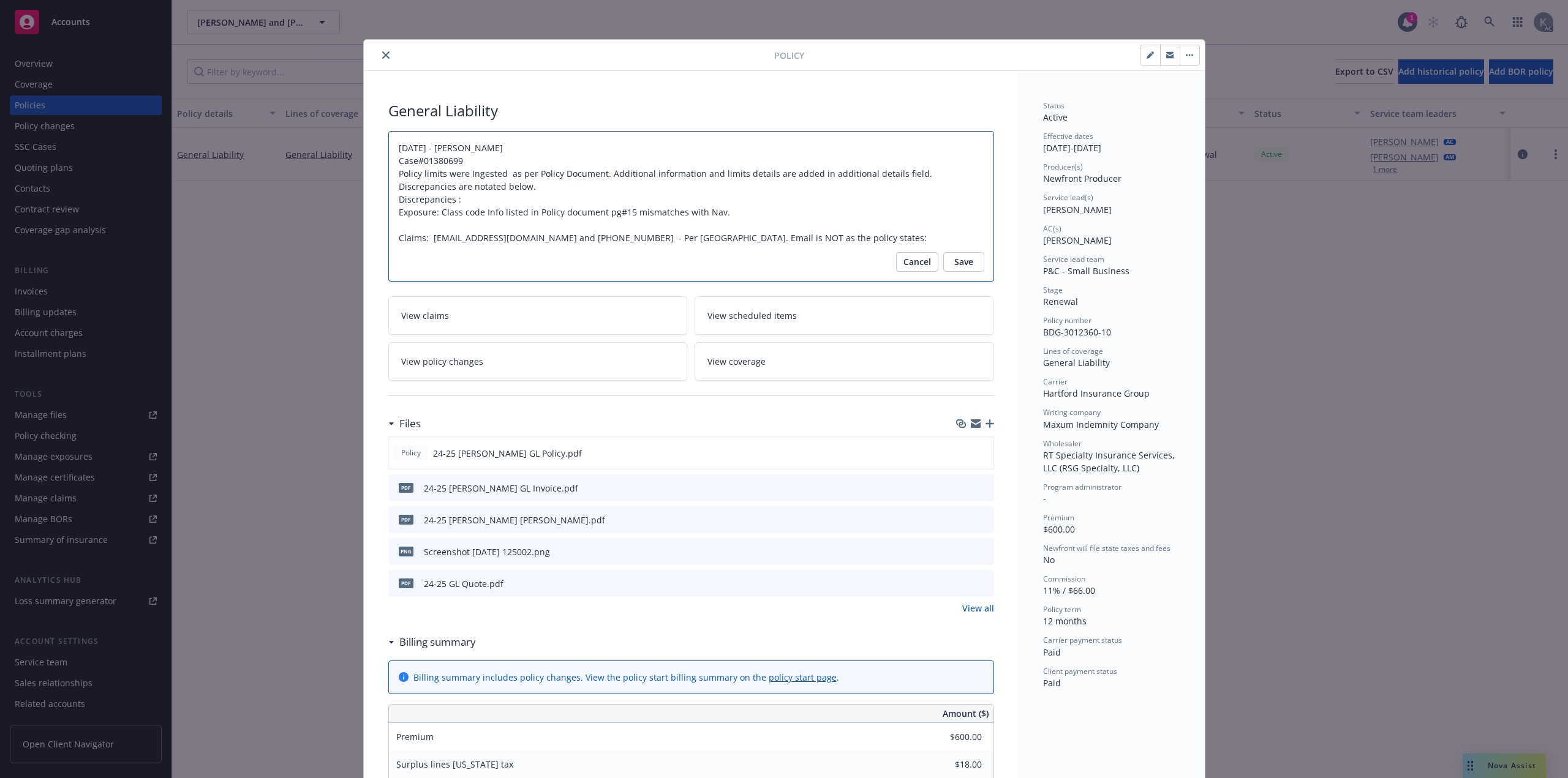
paste textarea "claims6@thehartford.com"
type textarea "x"
type textarea "12/16/2024 - Venkata Reddy Case#01380699 Policy limits were Ingested as per Pol…"
click at [974, 264] on button "Save" at bounding box center [964, 262] width 41 height 20
type textarea "x"
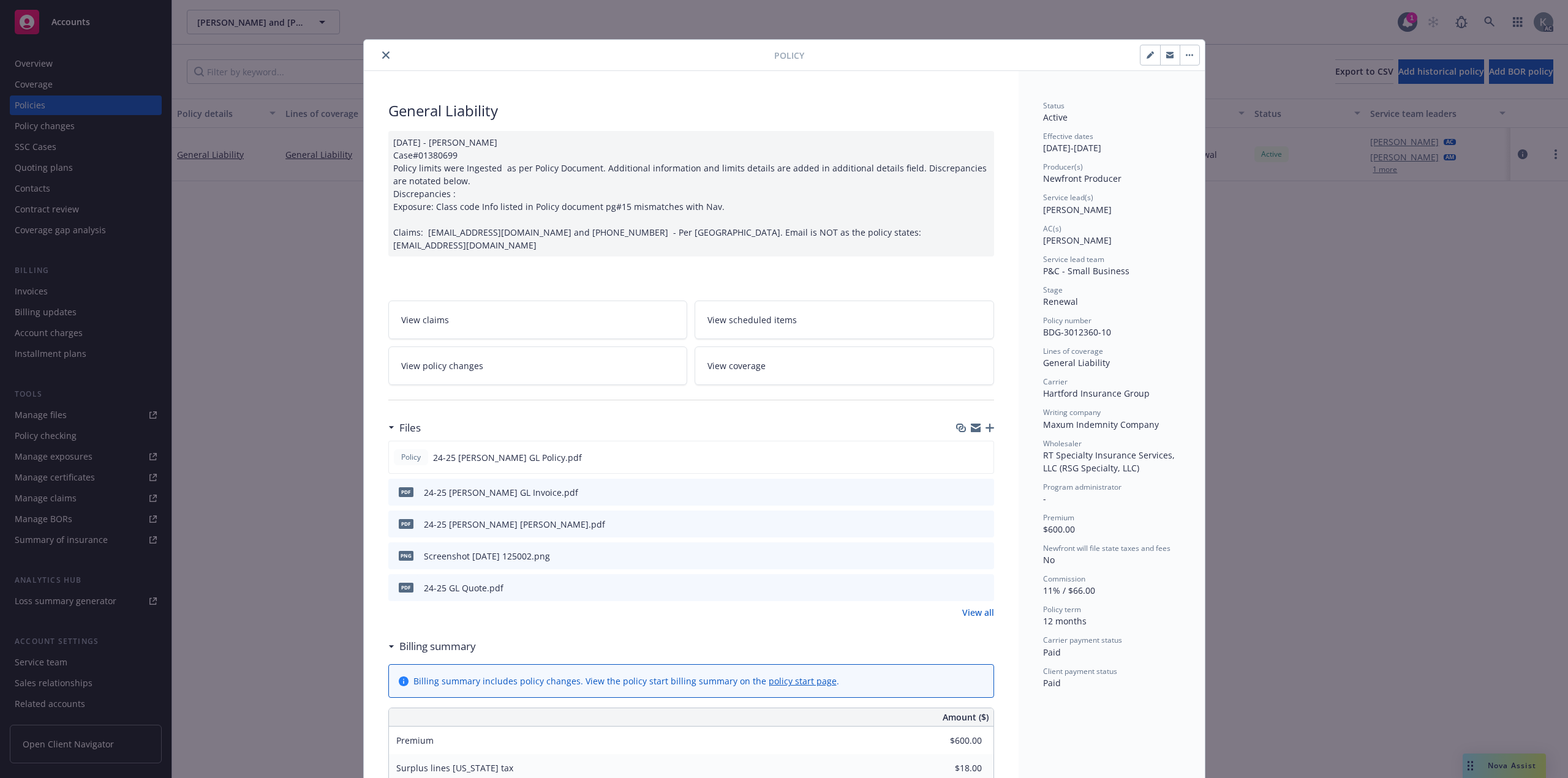
click at [382, 56] on icon "close" at bounding box center [386, 55] width 7 height 7
